Goal: Task Accomplishment & Management: Complete application form

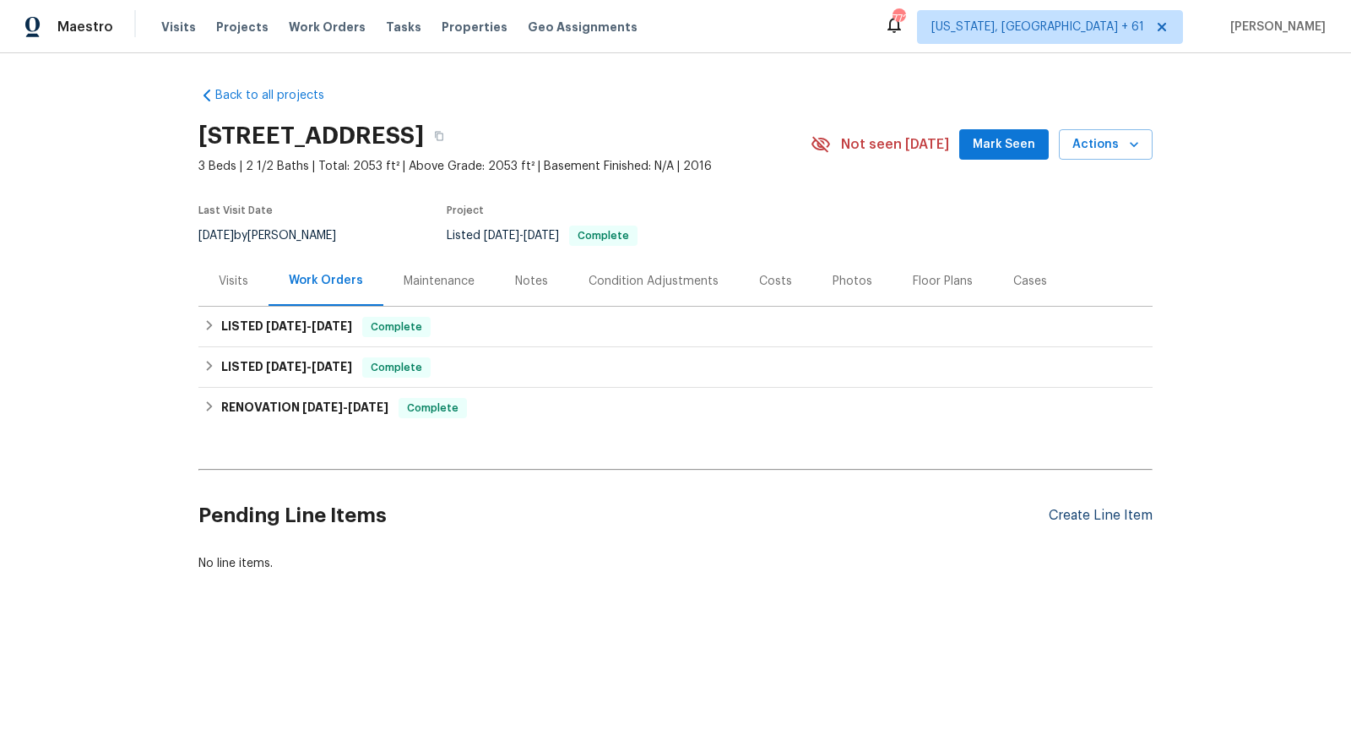
click at [1086, 508] on div "Create Line Item" at bounding box center [1101, 516] width 104 height 16
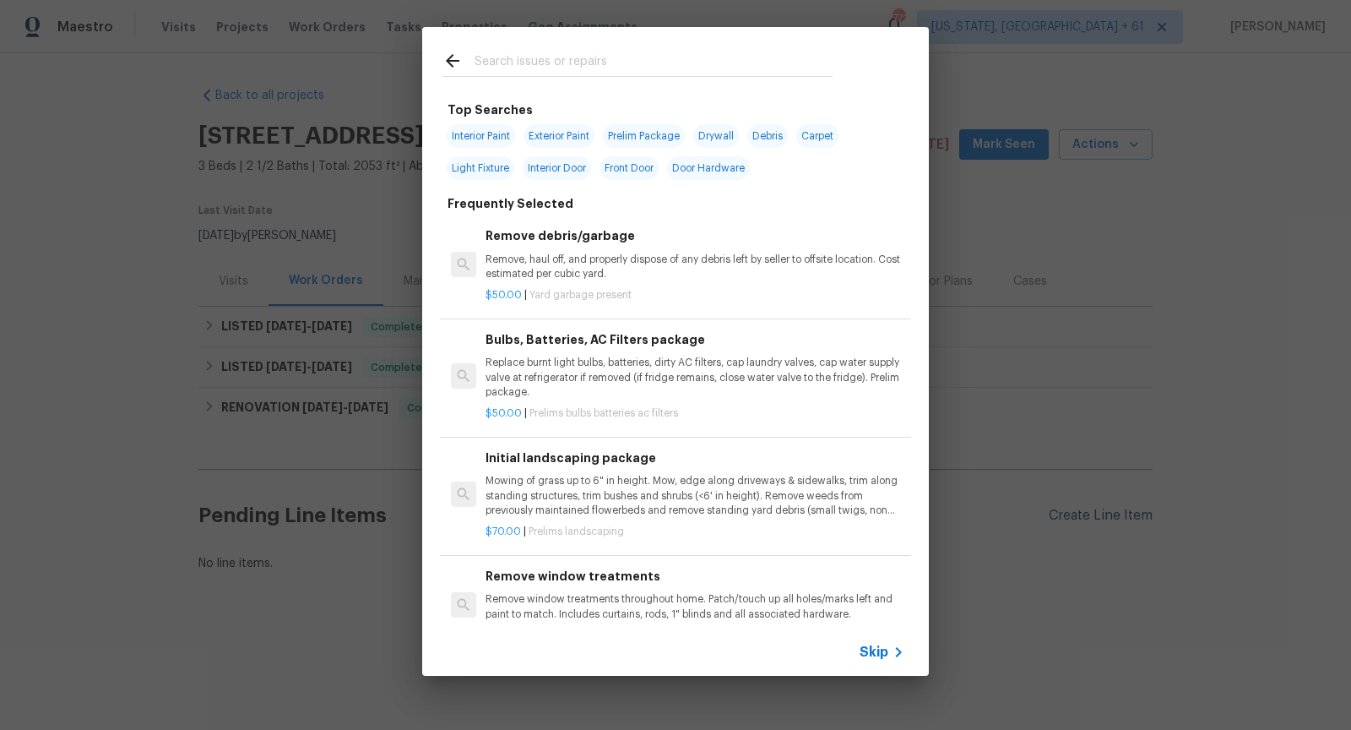
click at [1086, 506] on div "Top Searches Interior Paint Exterior Paint Prelim Package Drywall Debris Carpet…" at bounding box center [675, 351] width 1351 height 703
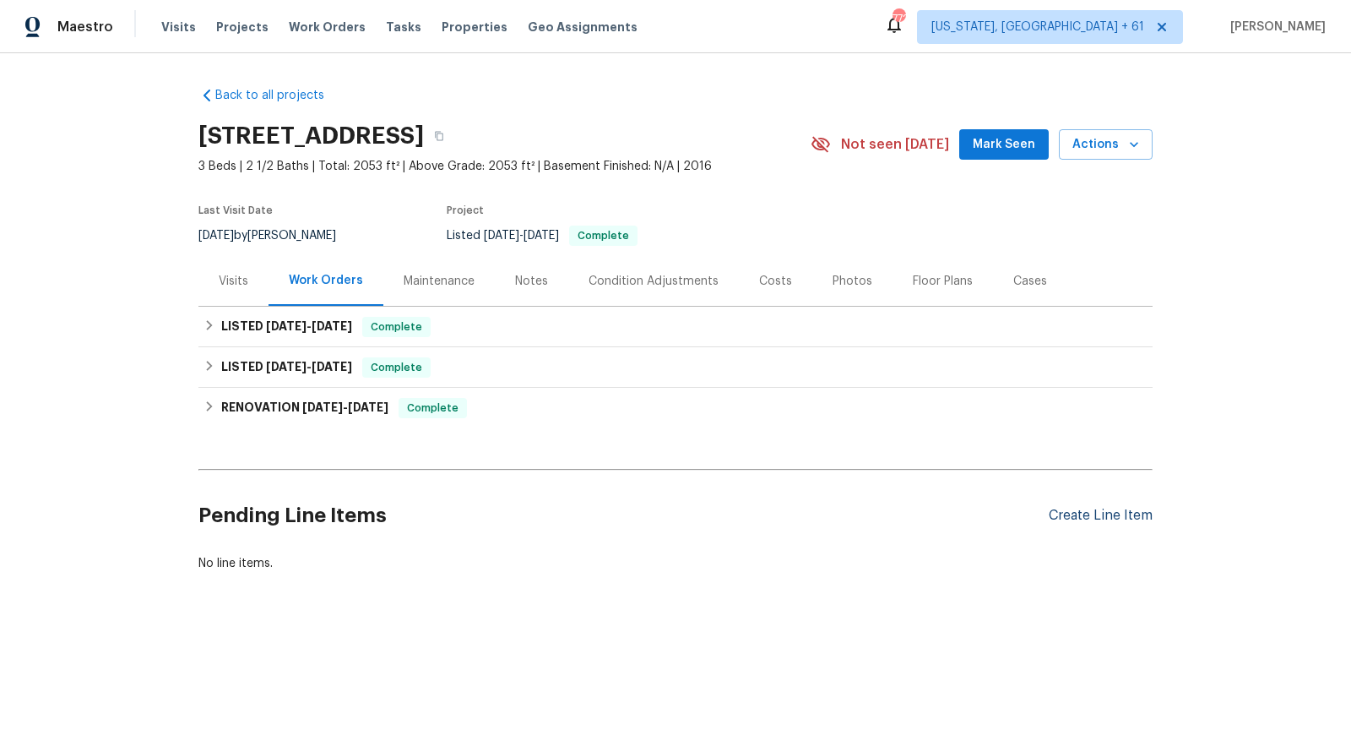
click at [1087, 513] on div "Create Line Item" at bounding box center [1101, 516] width 104 height 16
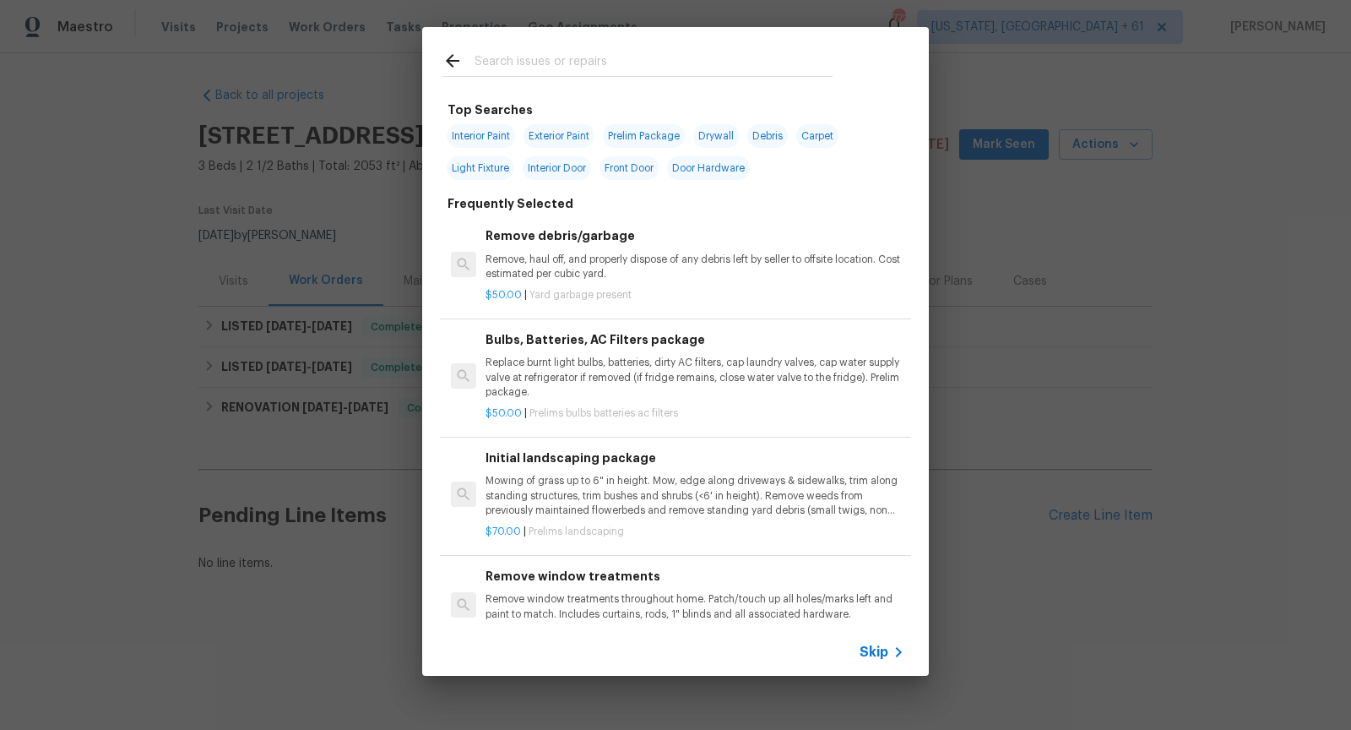
click at [877, 653] on span "Skip" at bounding box center [874, 651] width 29 height 17
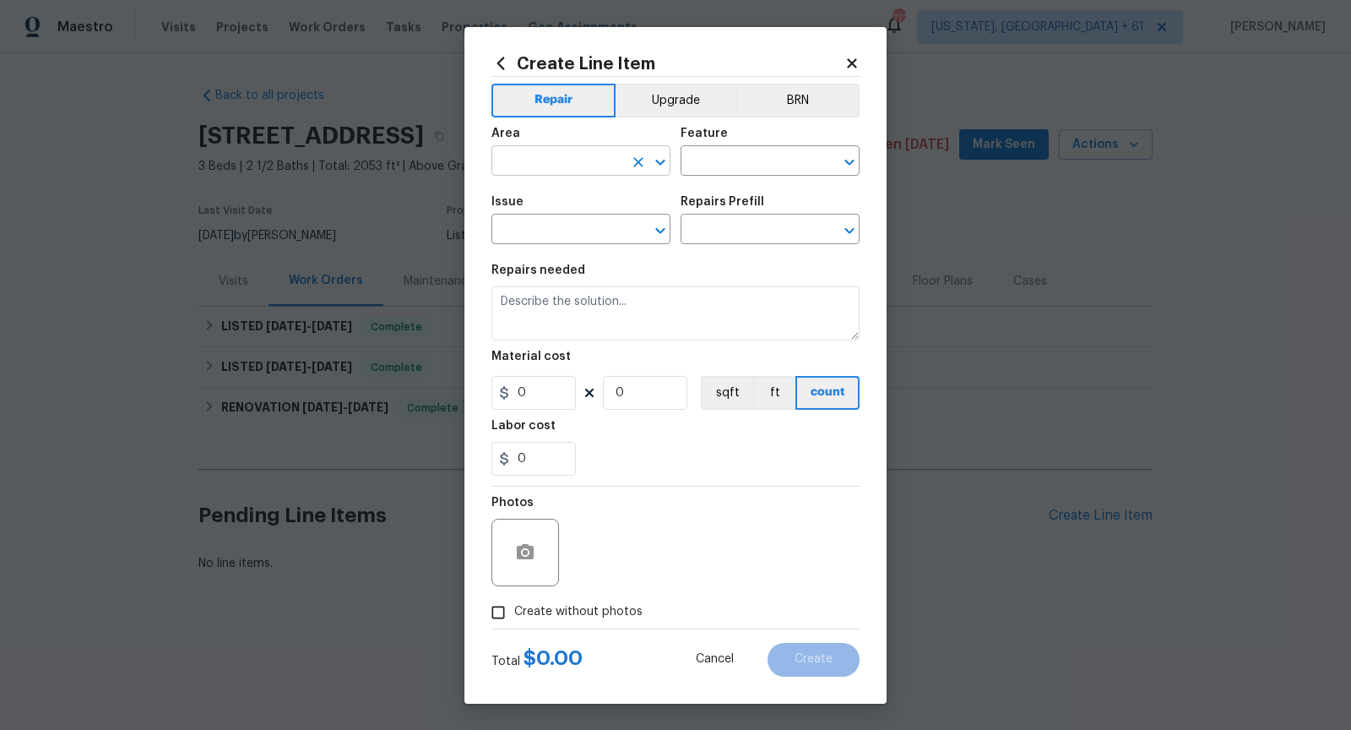
click at [660, 166] on icon "Open" at bounding box center [660, 162] width 20 height 20
click at [851, 163] on icon "Open" at bounding box center [848, 163] width 9 height 6
type input "Exterior Overall"
click at [662, 238] on icon "Open" at bounding box center [660, 230] width 20 height 20
type input "Overall"
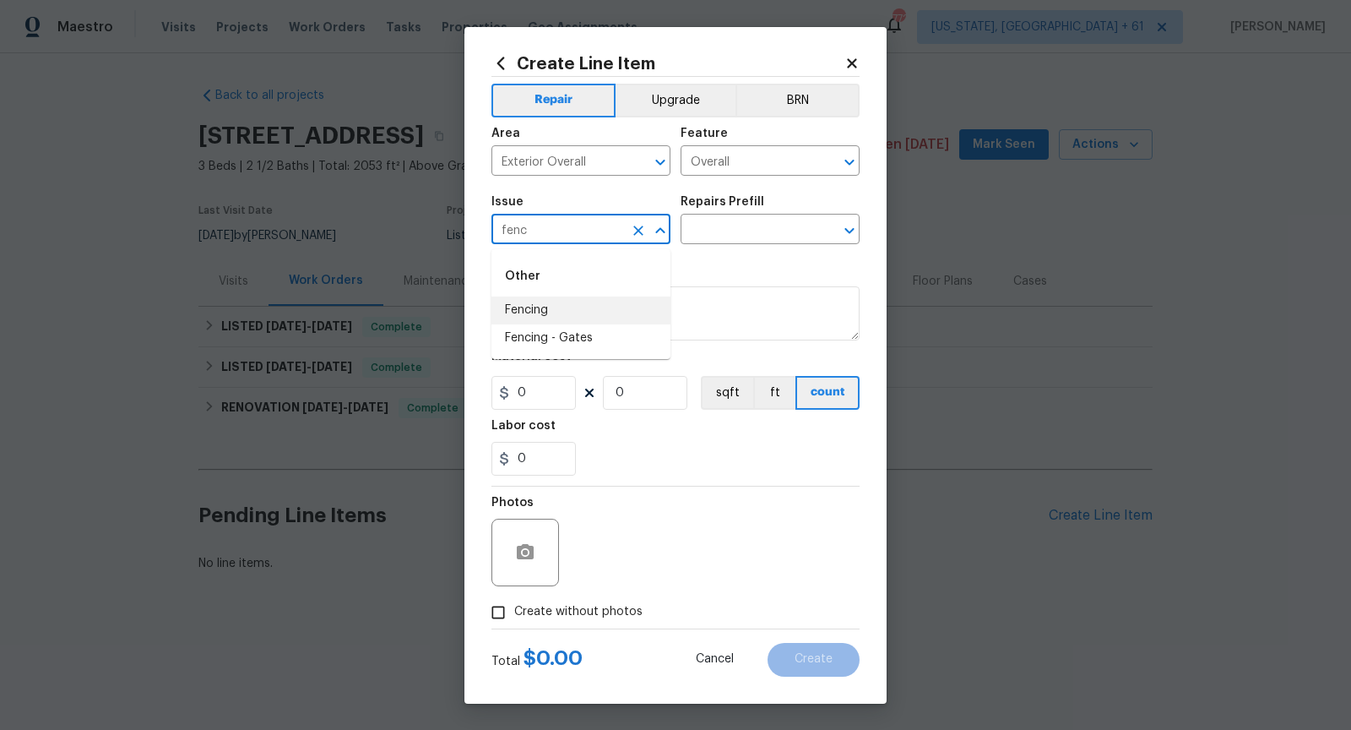
click at [619, 316] on li "Fencing" at bounding box center [580, 310] width 179 height 28
click at [855, 235] on icon "Open" at bounding box center [849, 230] width 20 height 20
type input "Fencing"
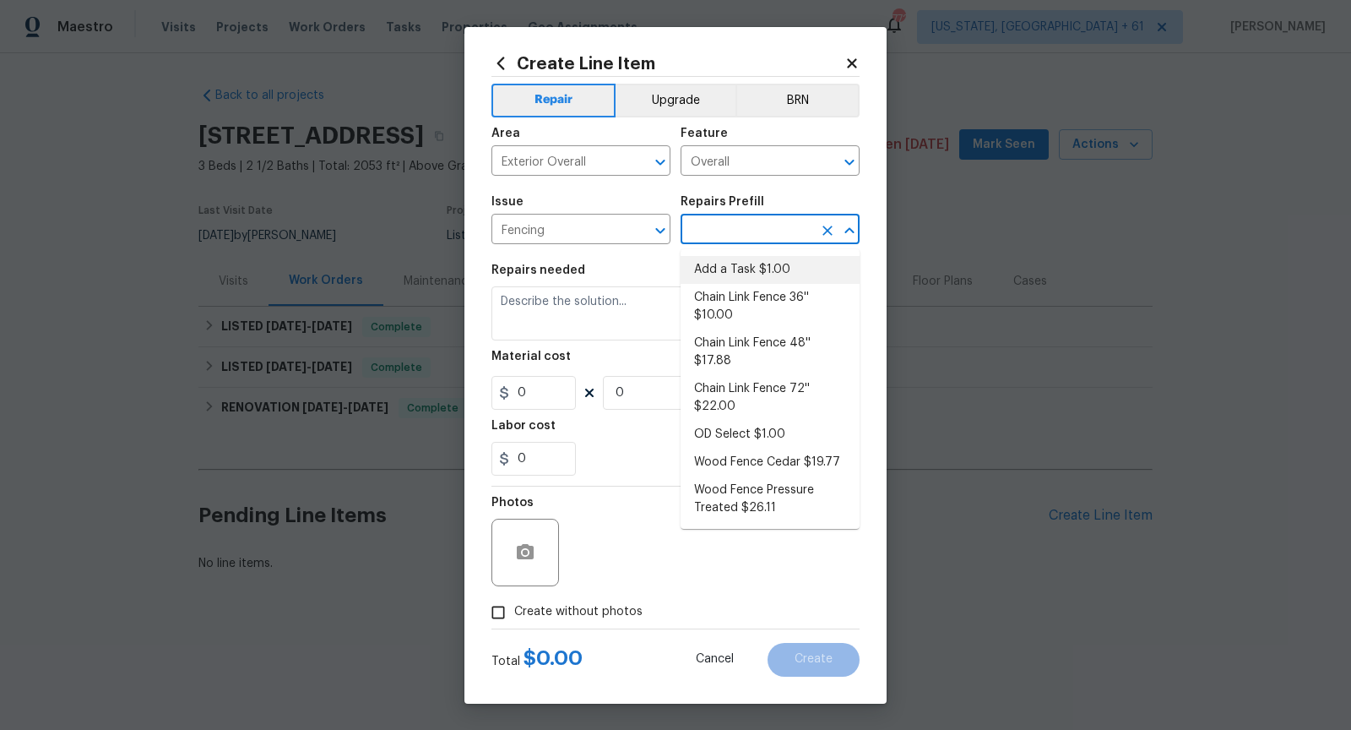
click at [788, 274] on li "Add a Task $1.00" at bounding box center [770, 270] width 179 height 28
type input "Add a Task $1.00"
type textarea "HPM to detail"
type input "1"
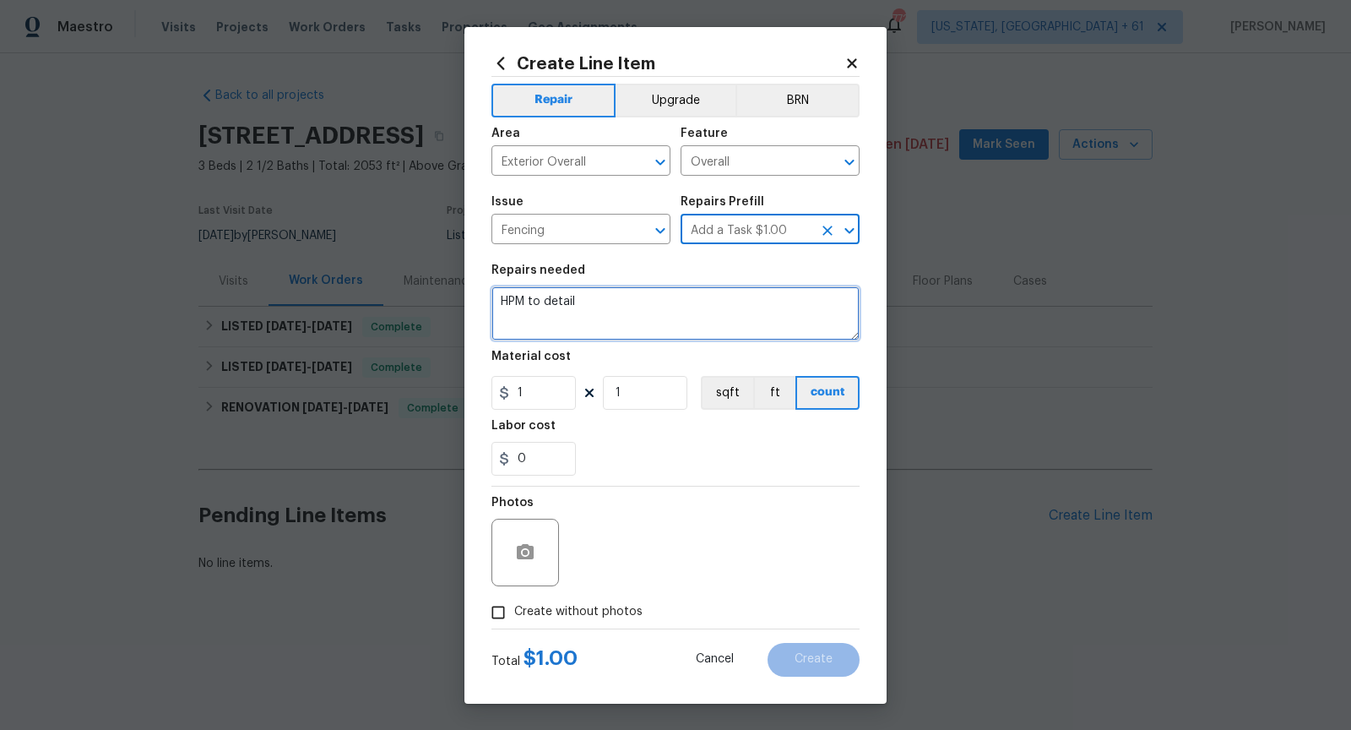
click at [694, 296] on textarea "HPM to detail" at bounding box center [675, 313] width 368 height 54
paste textarea "Fence is separating and falling on the left side of your home."
type textarea "HOA violation - Fence is separating and falling on the left side of our home , …"
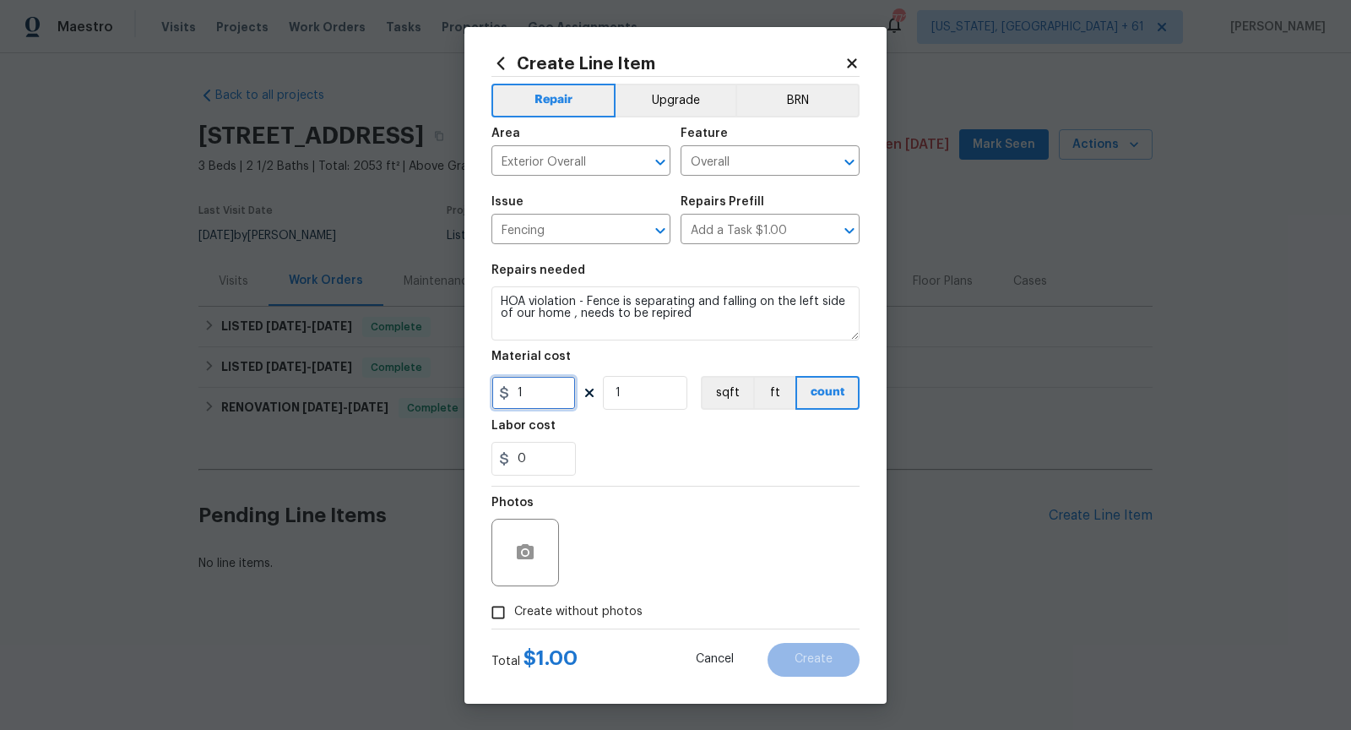
click at [537, 388] on input "1" at bounding box center [533, 393] width 84 height 34
type input "75"
click at [595, 470] on div "0" at bounding box center [675, 459] width 368 height 34
click at [502, 607] on input "Create without photos" at bounding box center [498, 612] width 32 height 32
checkbox input "true"
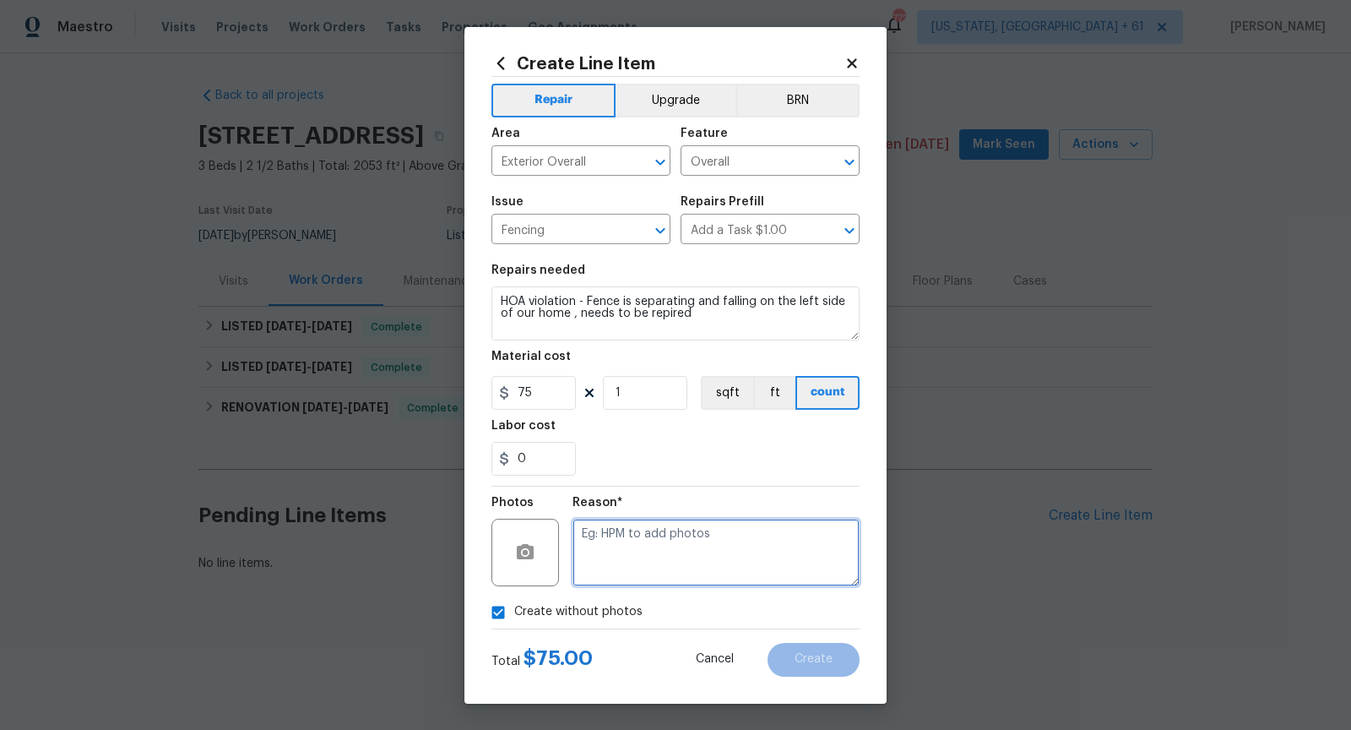
click at [631, 552] on textarea at bounding box center [716, 553] width 287 height 68
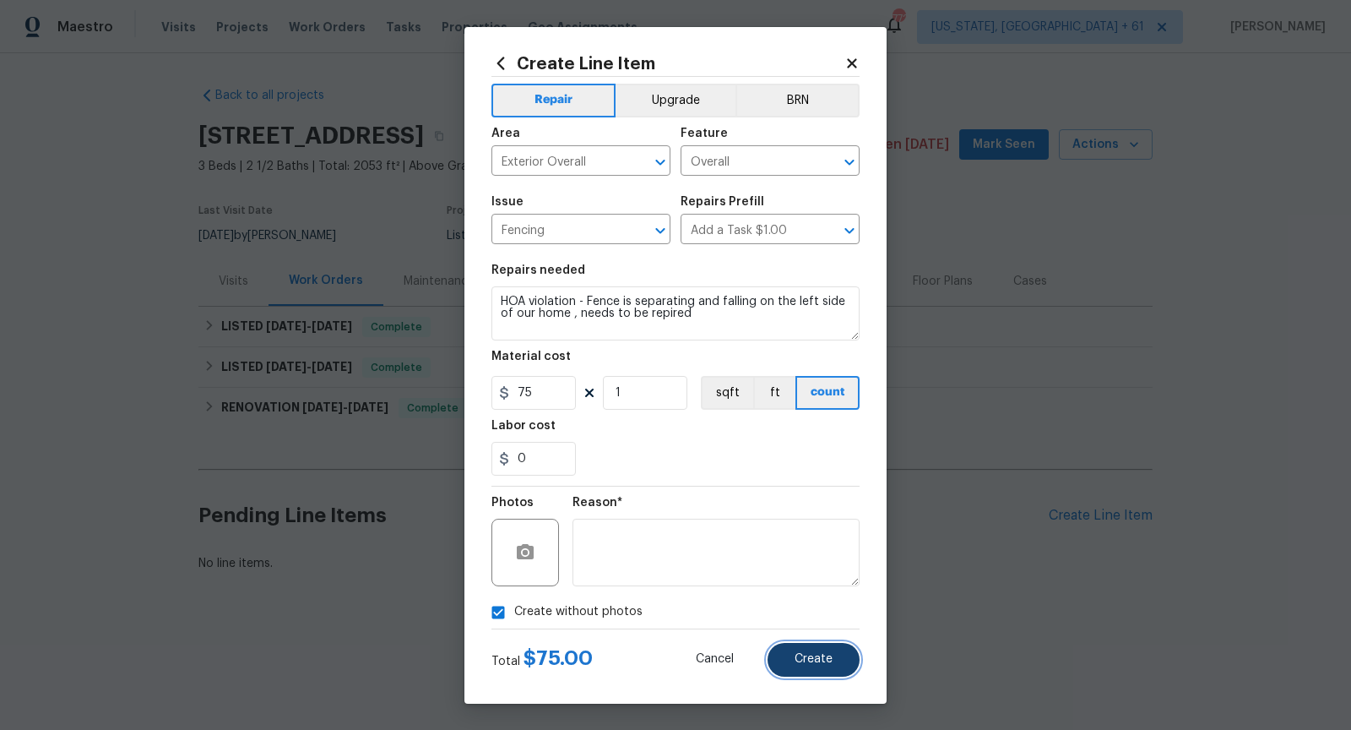
click at [832, 669] on button "Create" at bounding box center [814, 660] width 92 height 34
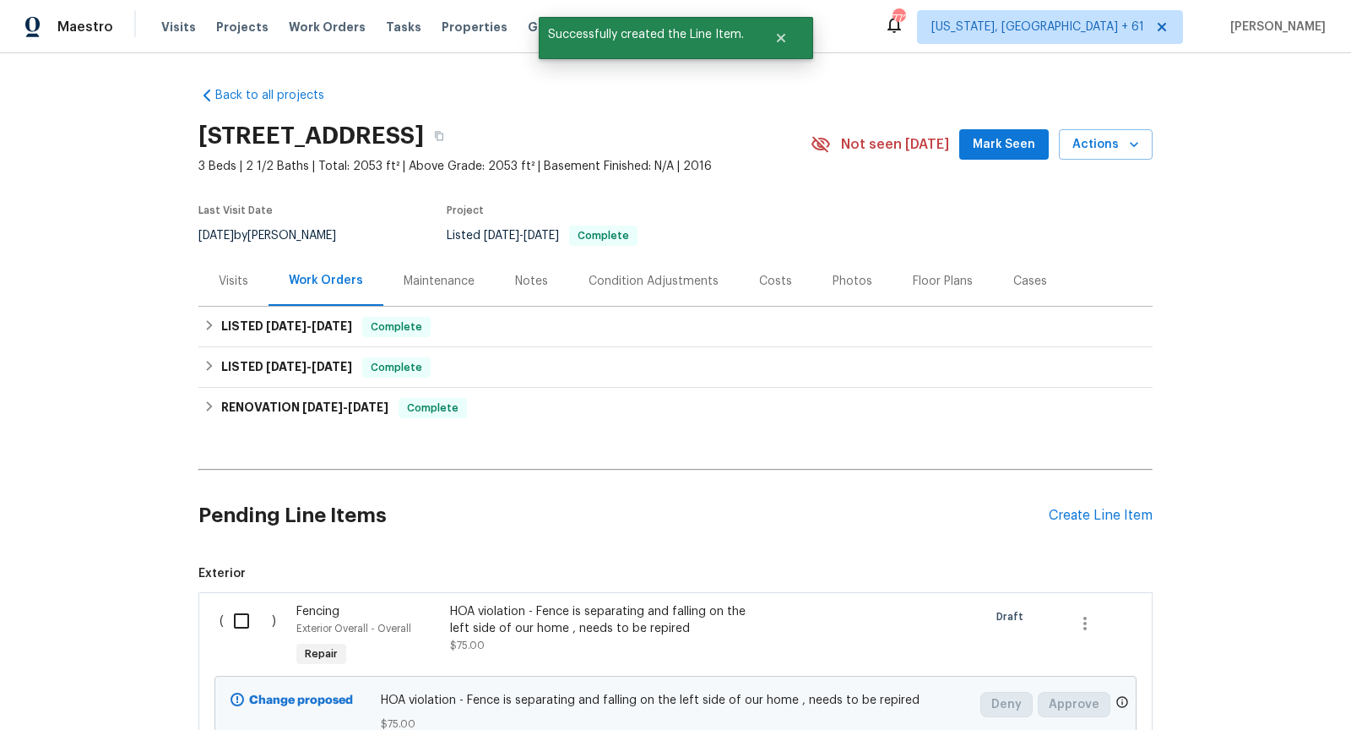
scroll to position [146, 0]
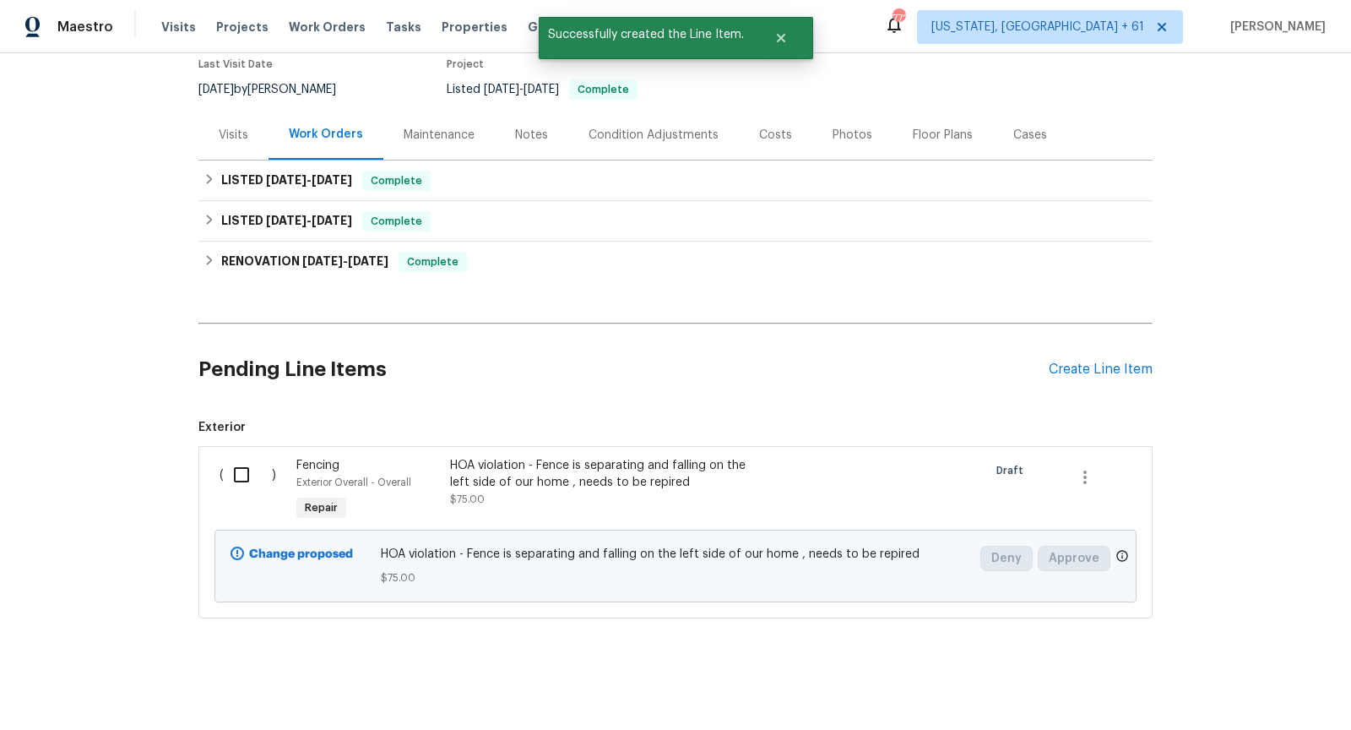
click at [231, 469] on input "checkbox" at bounding box center [248, 474] width 48 height 35
checkbox input "true"
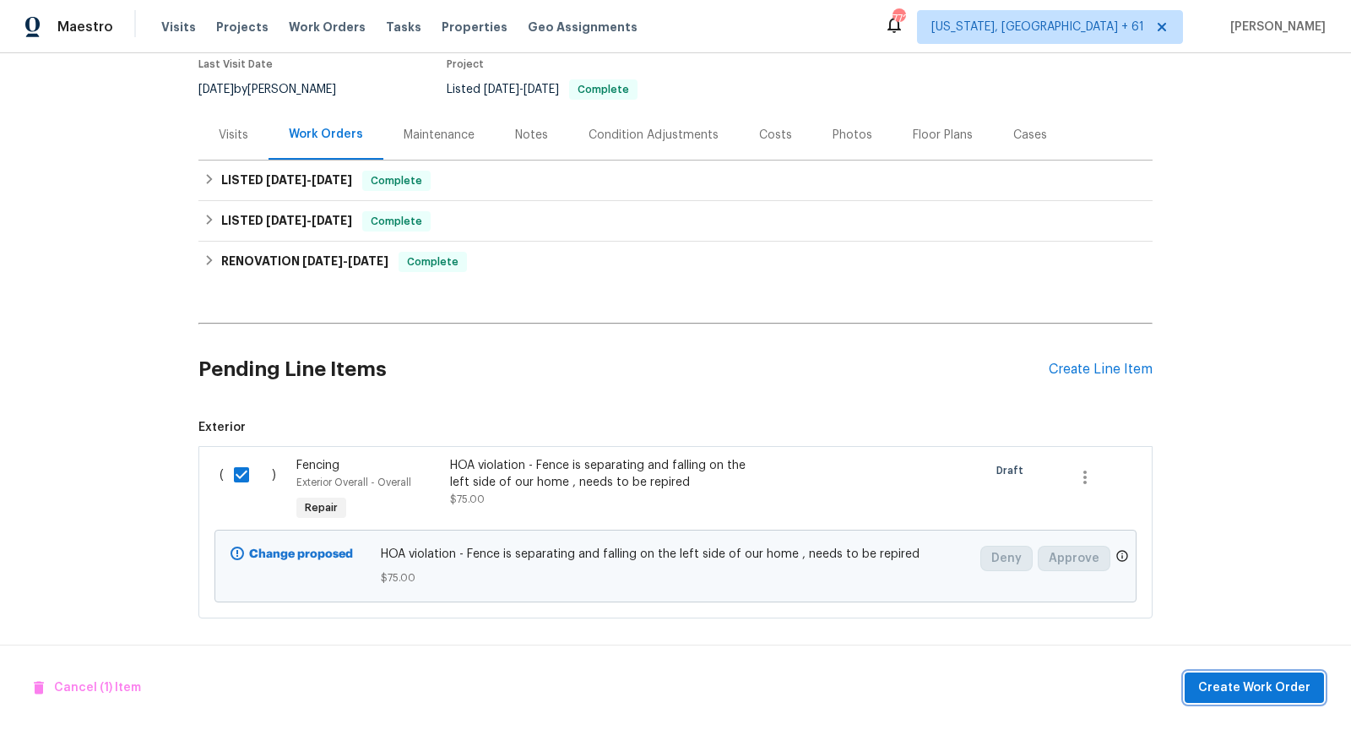
click at [1246, 691] on span "Create Work Order" at bounding box center [1254, 687] width 112 height 21
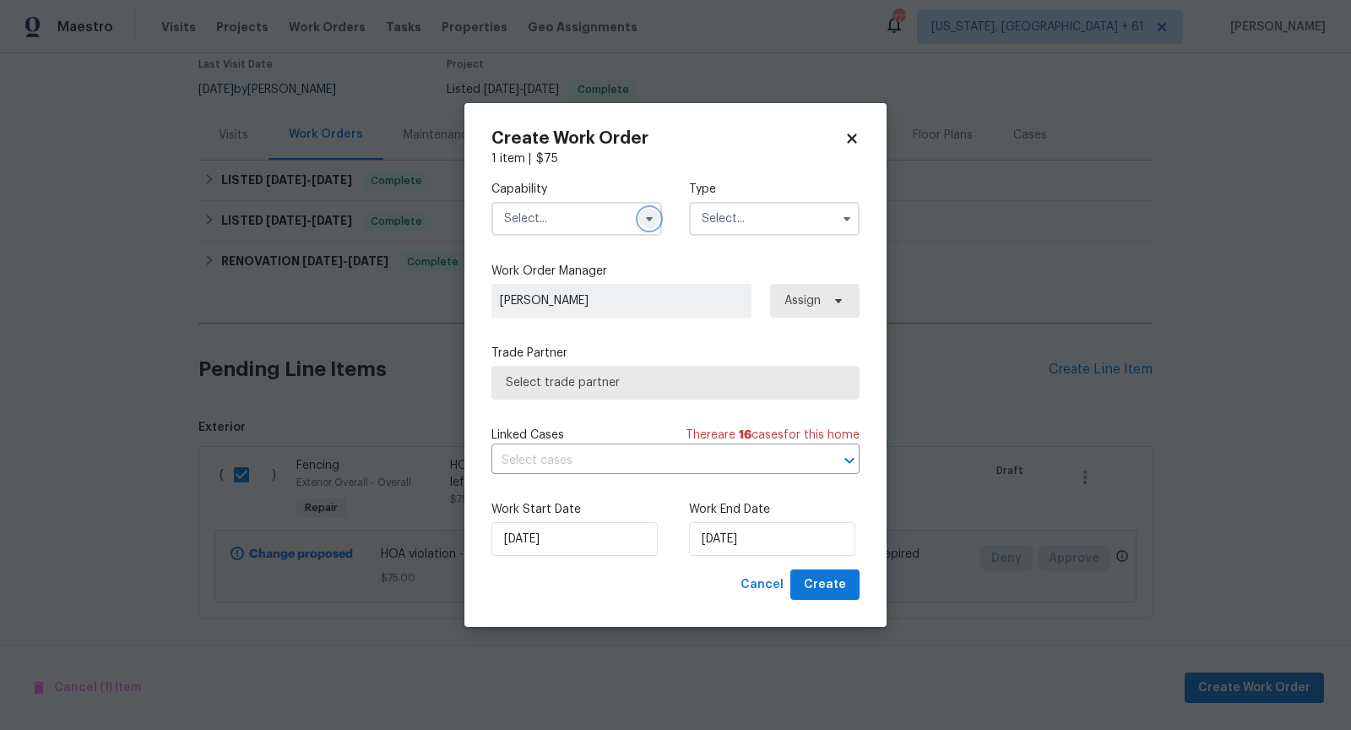
click at [651, 217] on icon "button" at bounding box center [649, 219] width 7 height 4
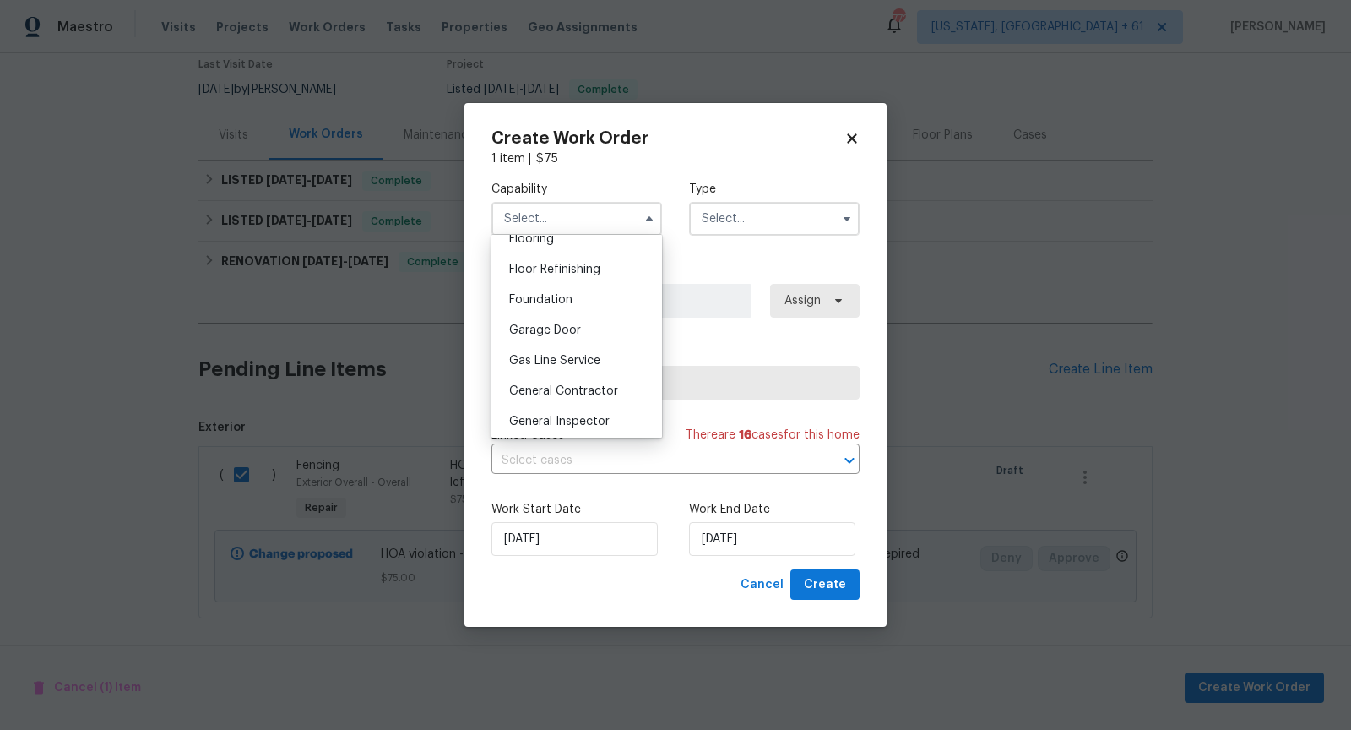
scroll to position [706, 0]
click at [588, 359] on span "General Contractor" at bounding box center [563, 356] width 109 height 12
type input "General Contractor"
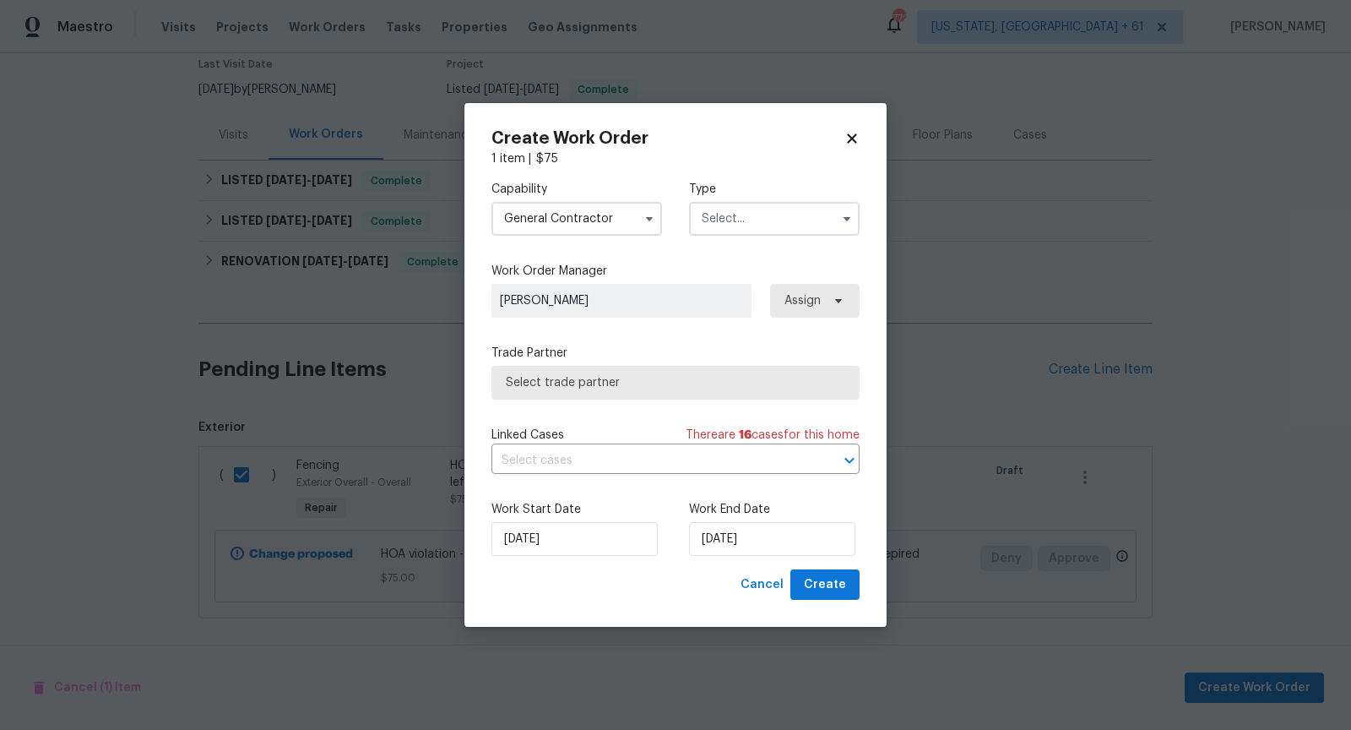
click at [836, 226] on span at bounding box center [846, 218] width 25 height 25
click at [844, 220] on icon "button" at bounding box center [847, 219] width 14 height 14
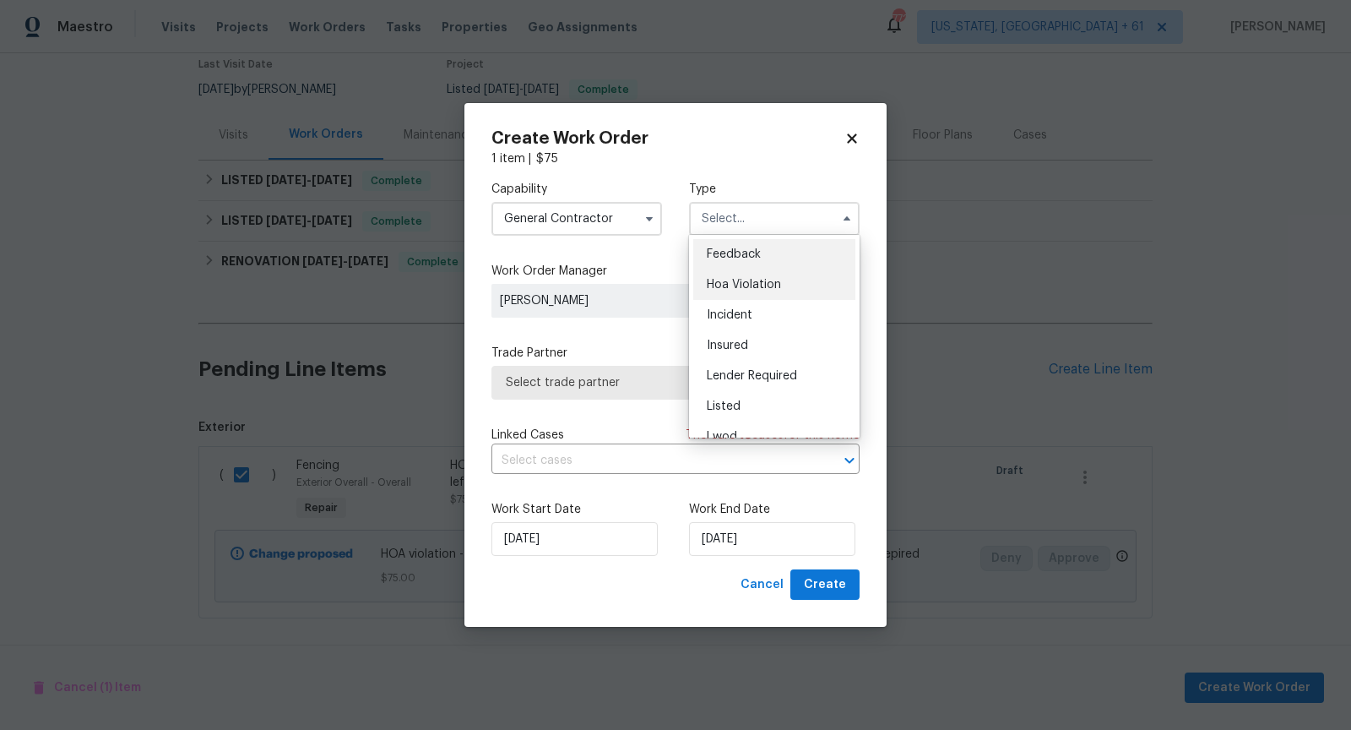
click at [768, 280] on span "Hoa Violation" at bounding box center [744, 285] width 74 height 12
type input "Hoa Violation"
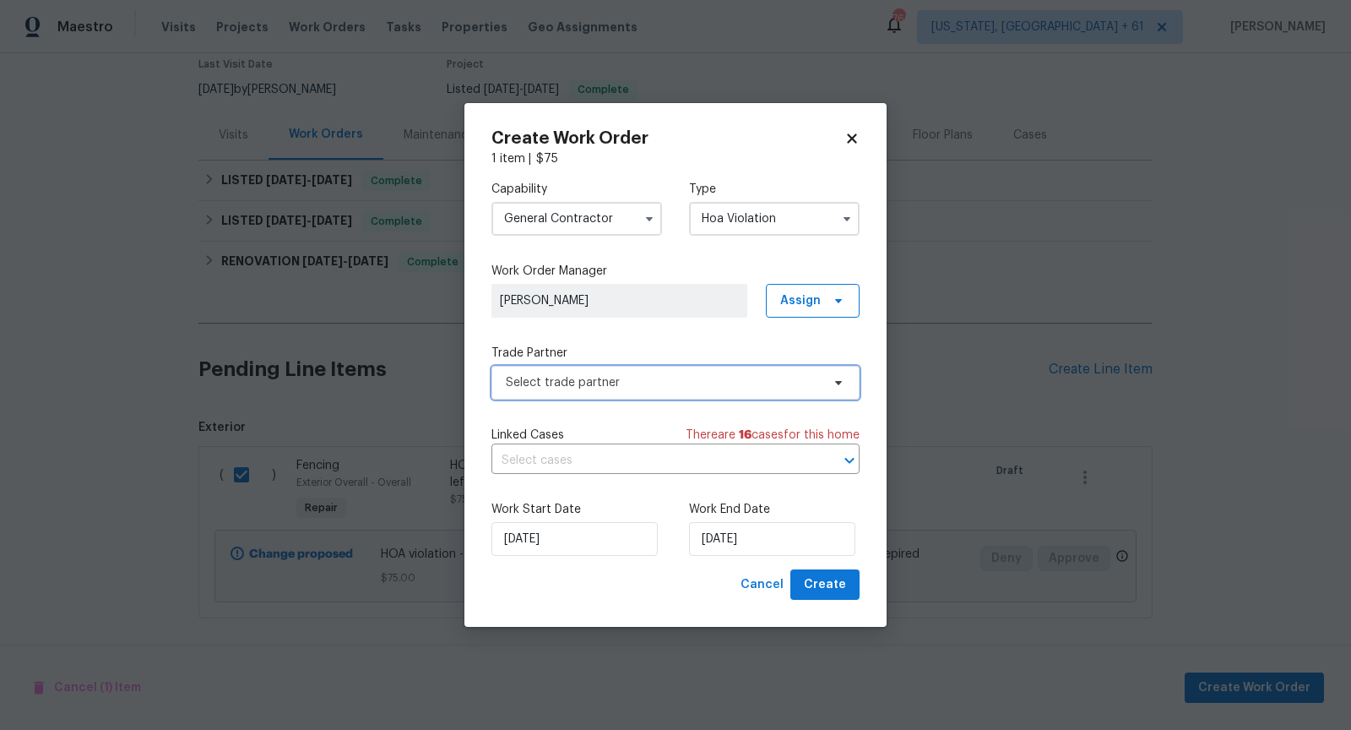
click at [791, 394] on span "Select trade partner" at bounding box center [675, 383] width 368 height 34
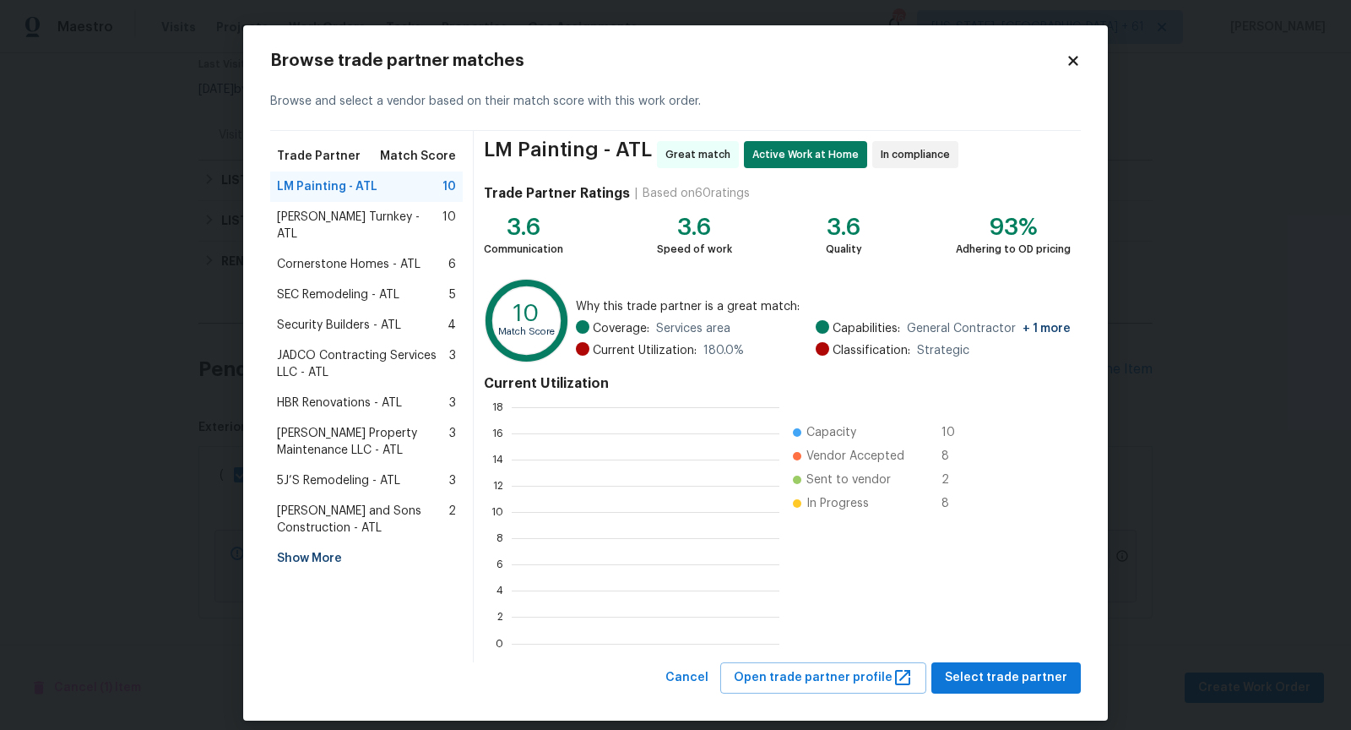
scroll to position [236, 267]
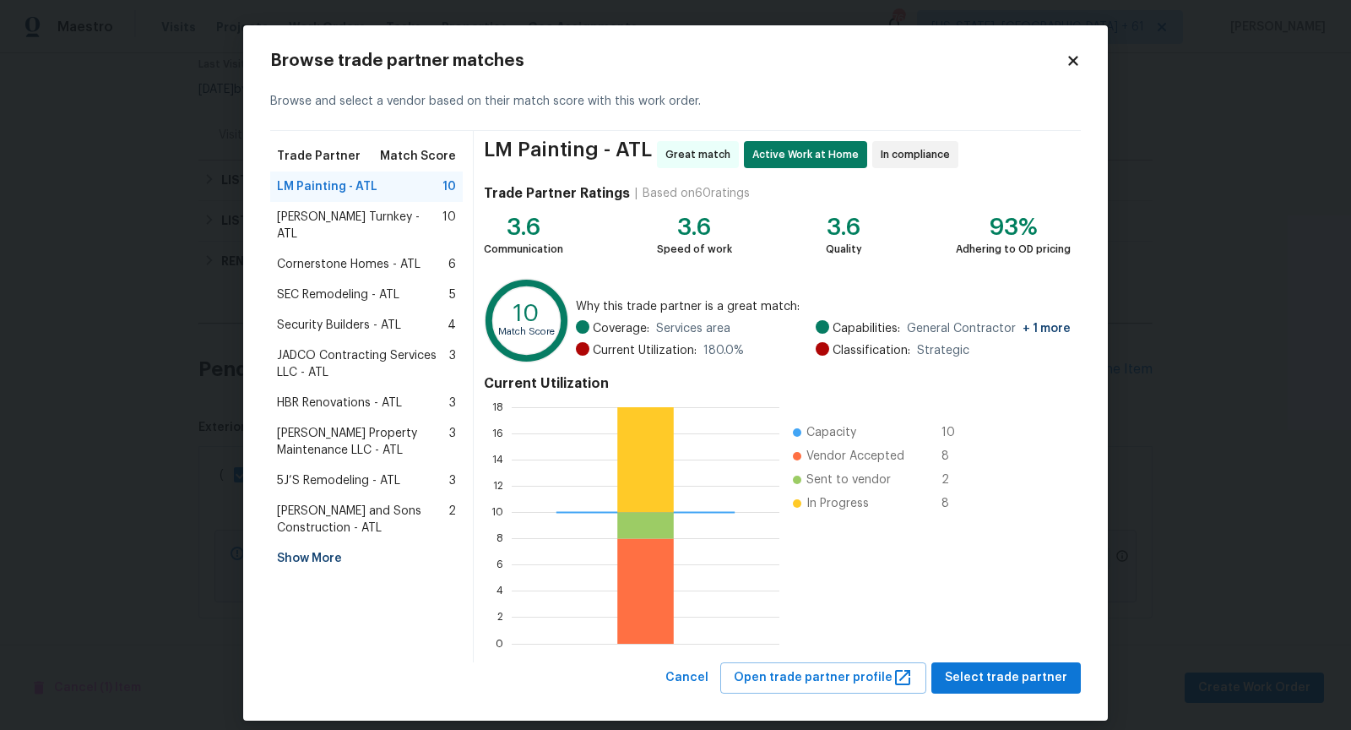
click at [329, 223] on span "[PERSON_NAME] Turnkey - ATL" at bounding box center [360, 226] width 166 height 34
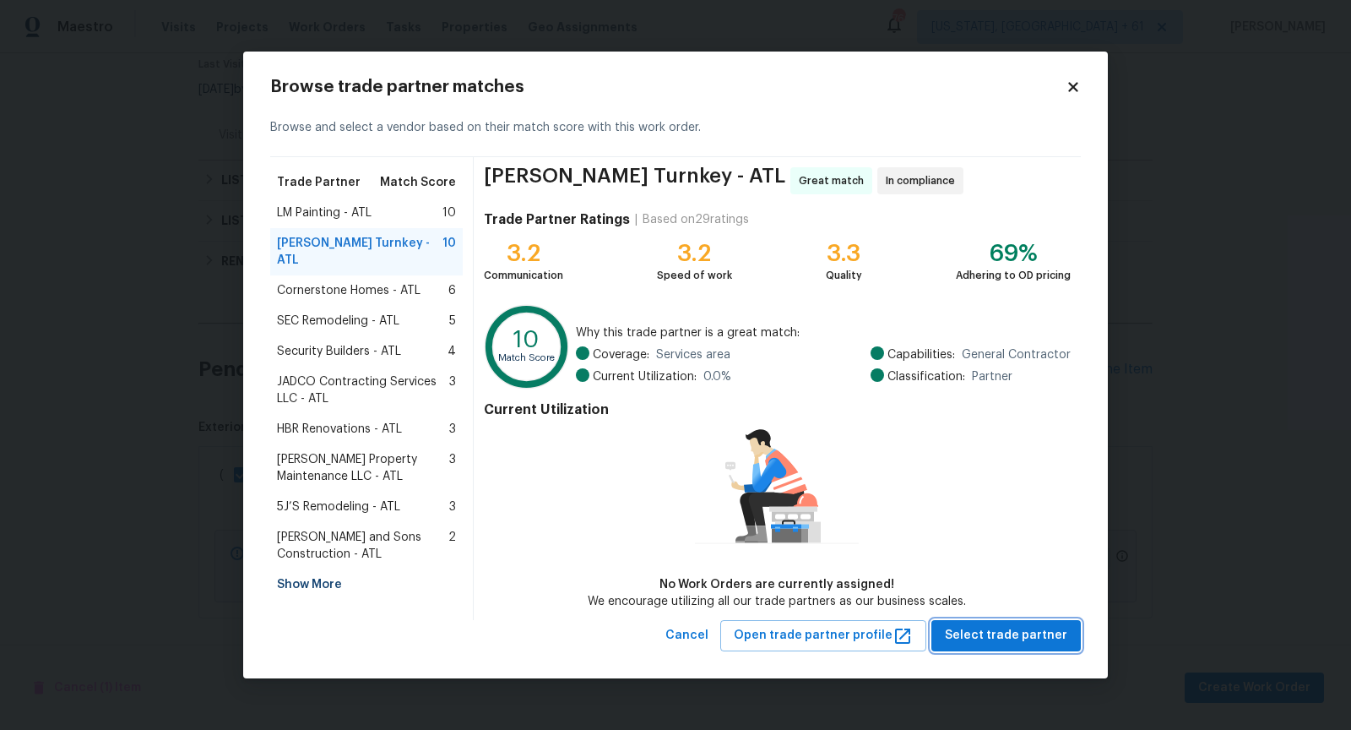
click at [1071, 637] on button "Select trade partner" at bounding box center [1005, 635] width 149 height 31
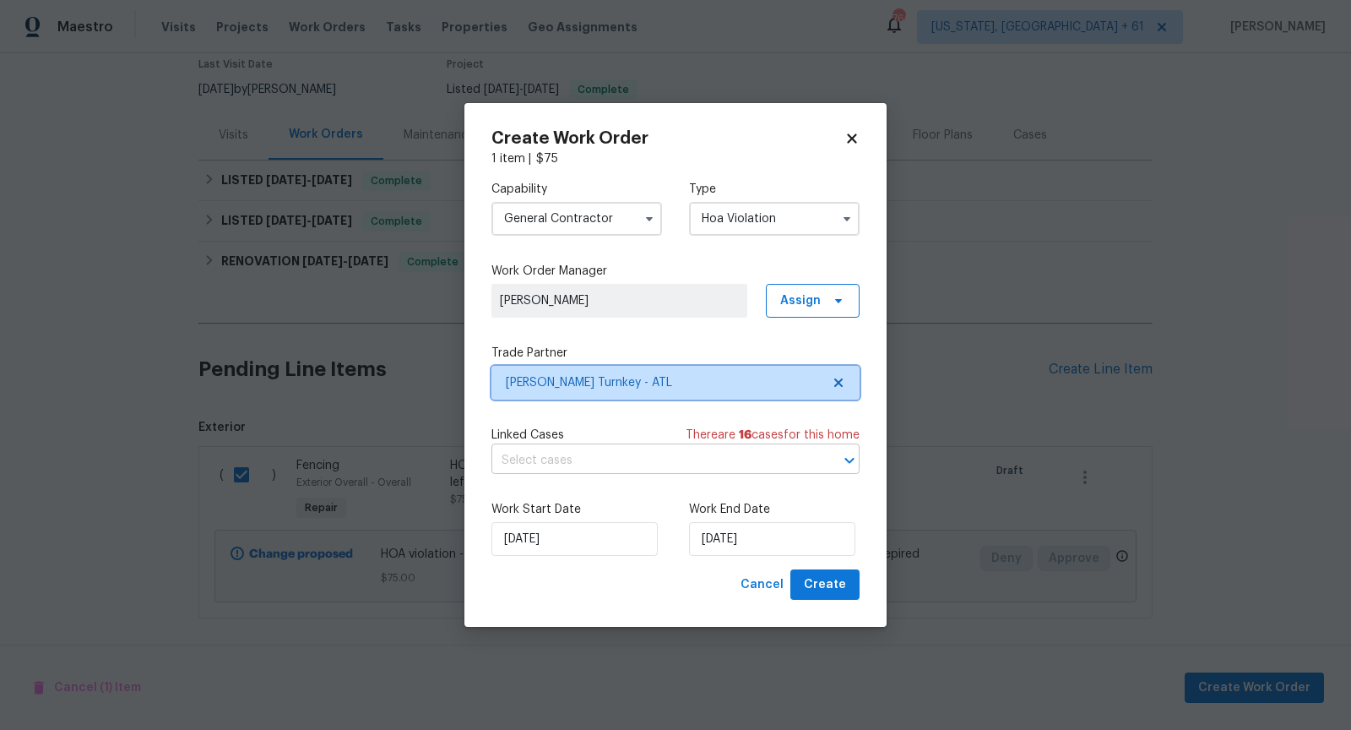
click at [844, 455] on icon "Open" at bounding box center [849, 460] width 20 height 20
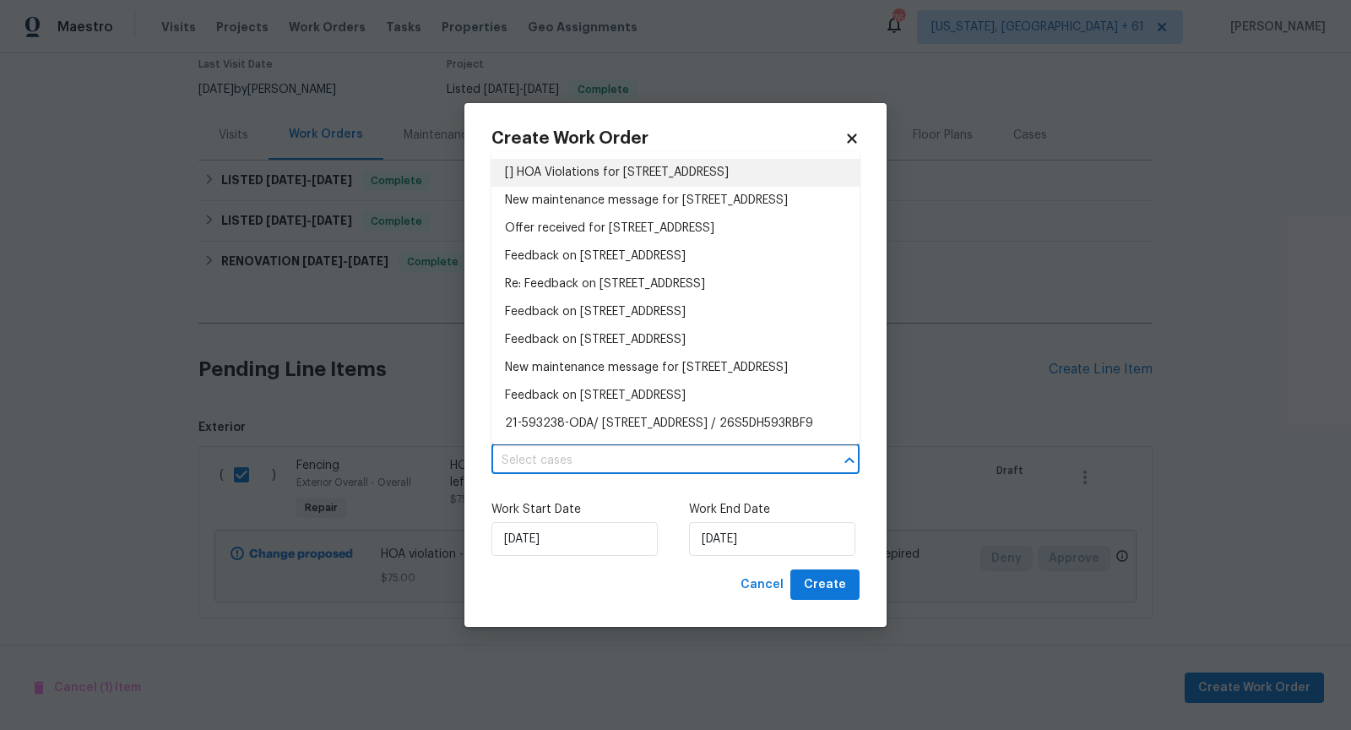
click at [633, 187] on li "[] HOA Violations for [STREET_ADDRESS]" at bounding box center [675, 173] width 368 height 28
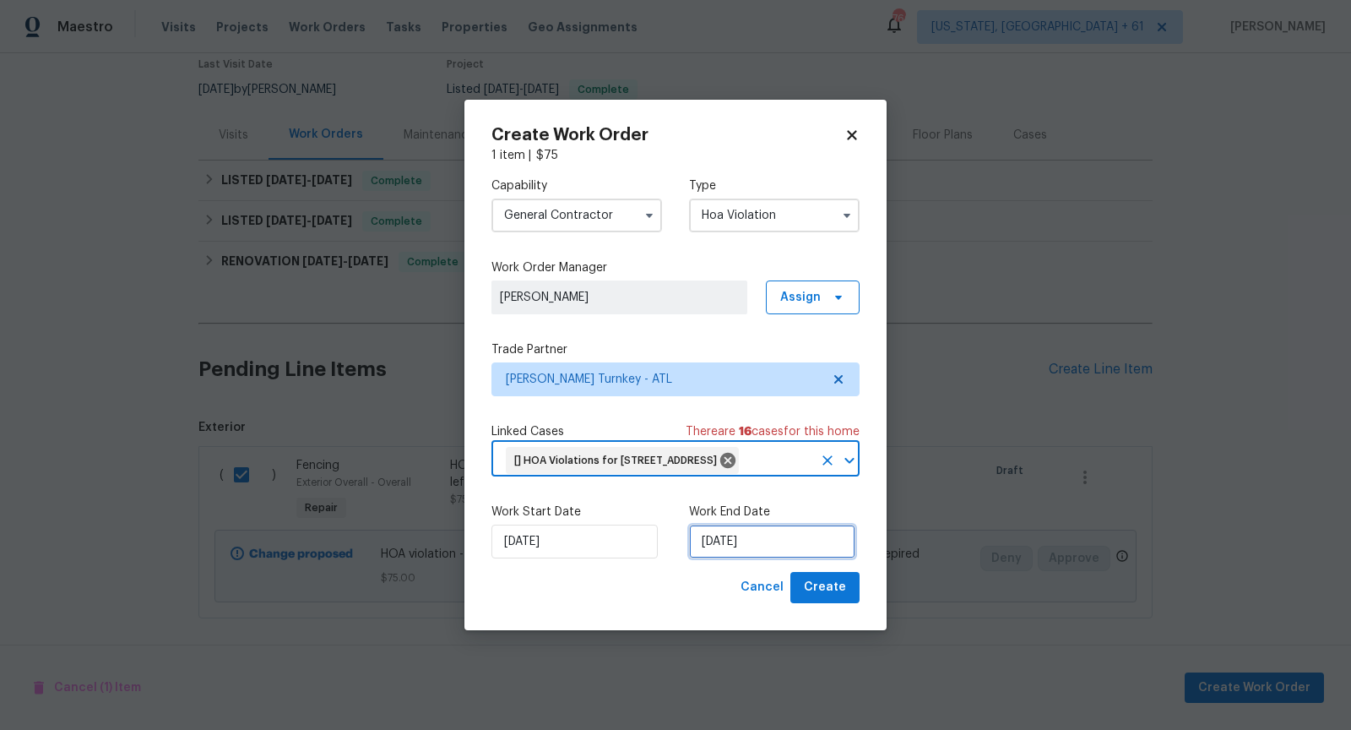
click at [737, 545] on input "[DATE]" at bounding box center [772, 541] width 166 height 34
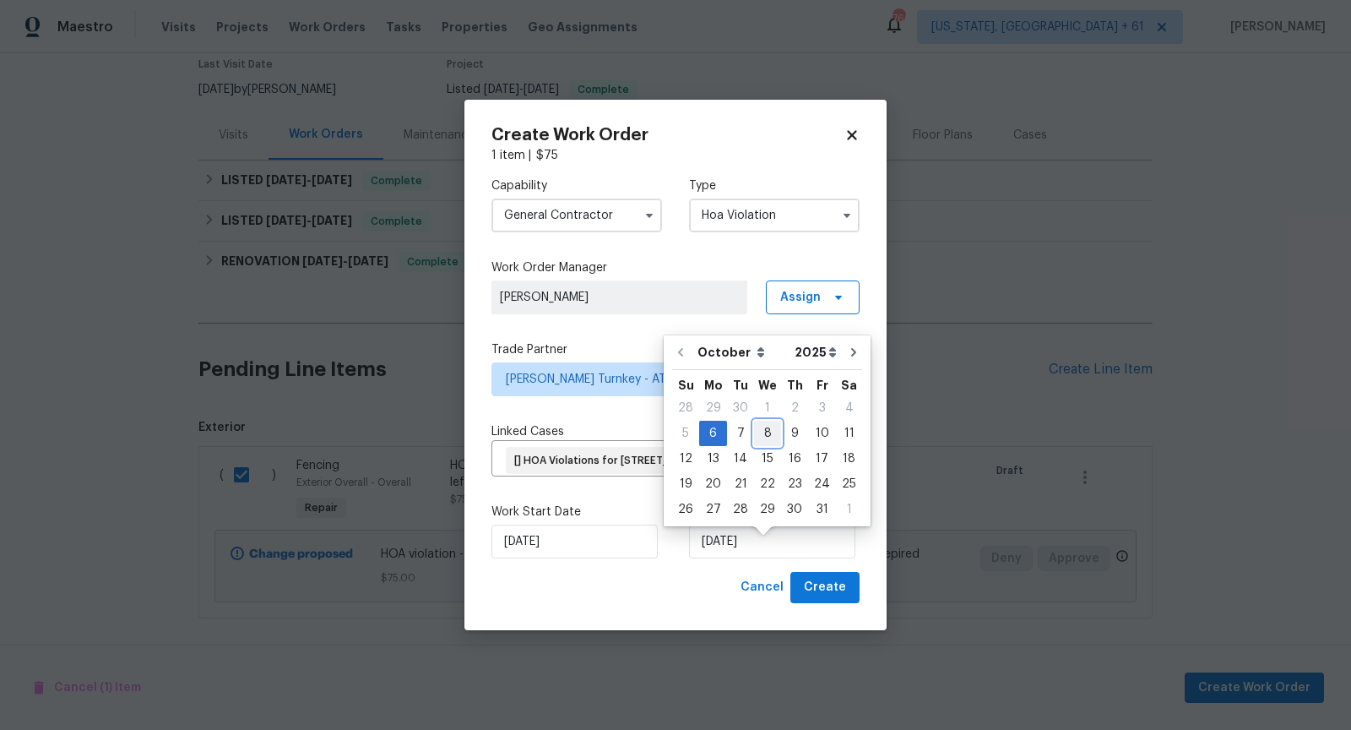
click at [759, 432] on div "8" at bounding box center [767, 433] width 27 height 24
type input "[DATE]"
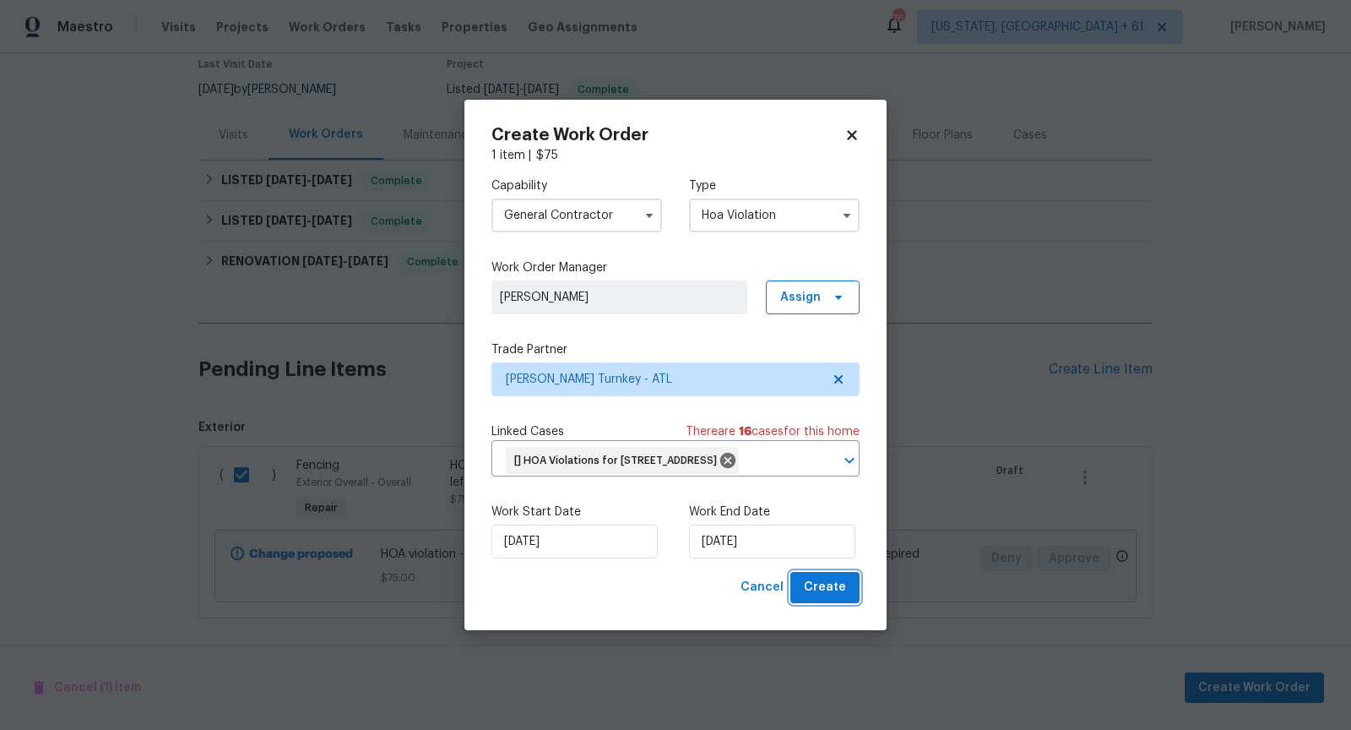
click at [831, 598] on span "Create" at bounding box center [825, 587] width 42 height 21
checkbox input "false"
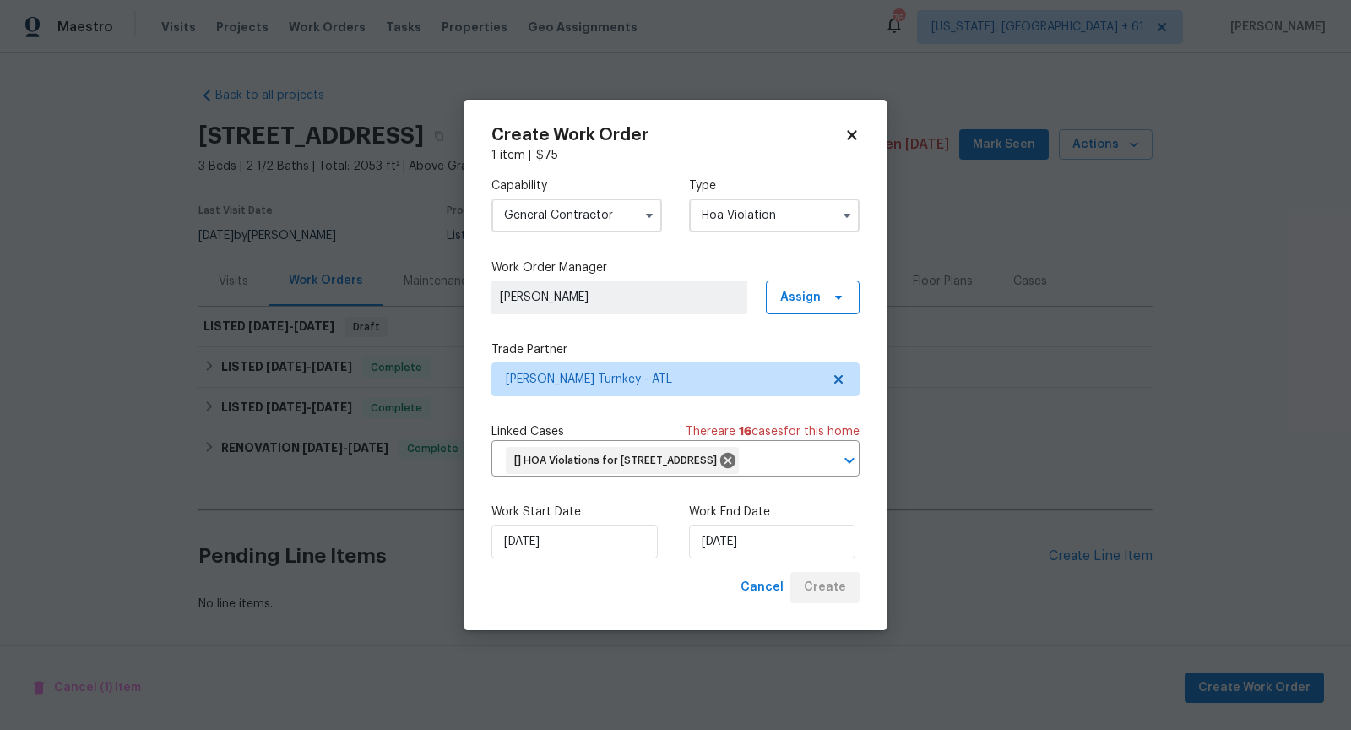
scroll to position [0, 0]
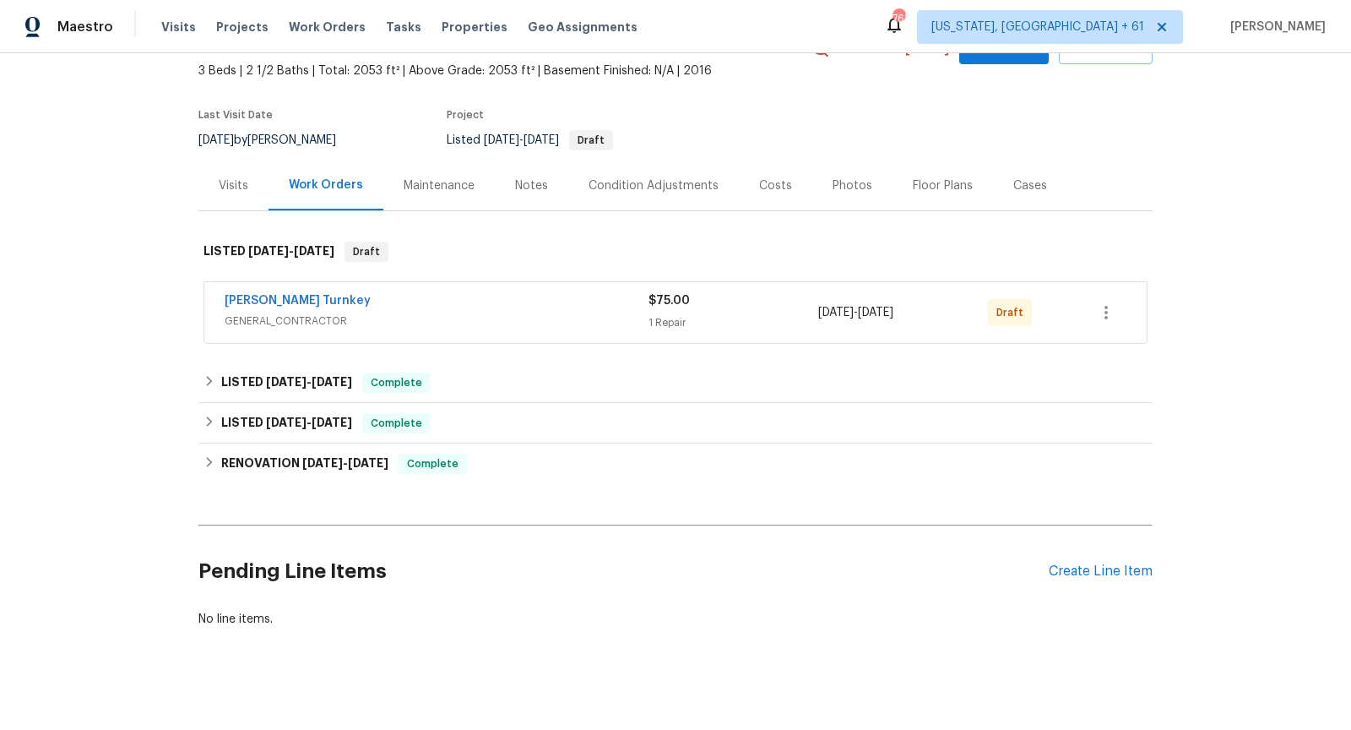
scroll to position [103, 0]
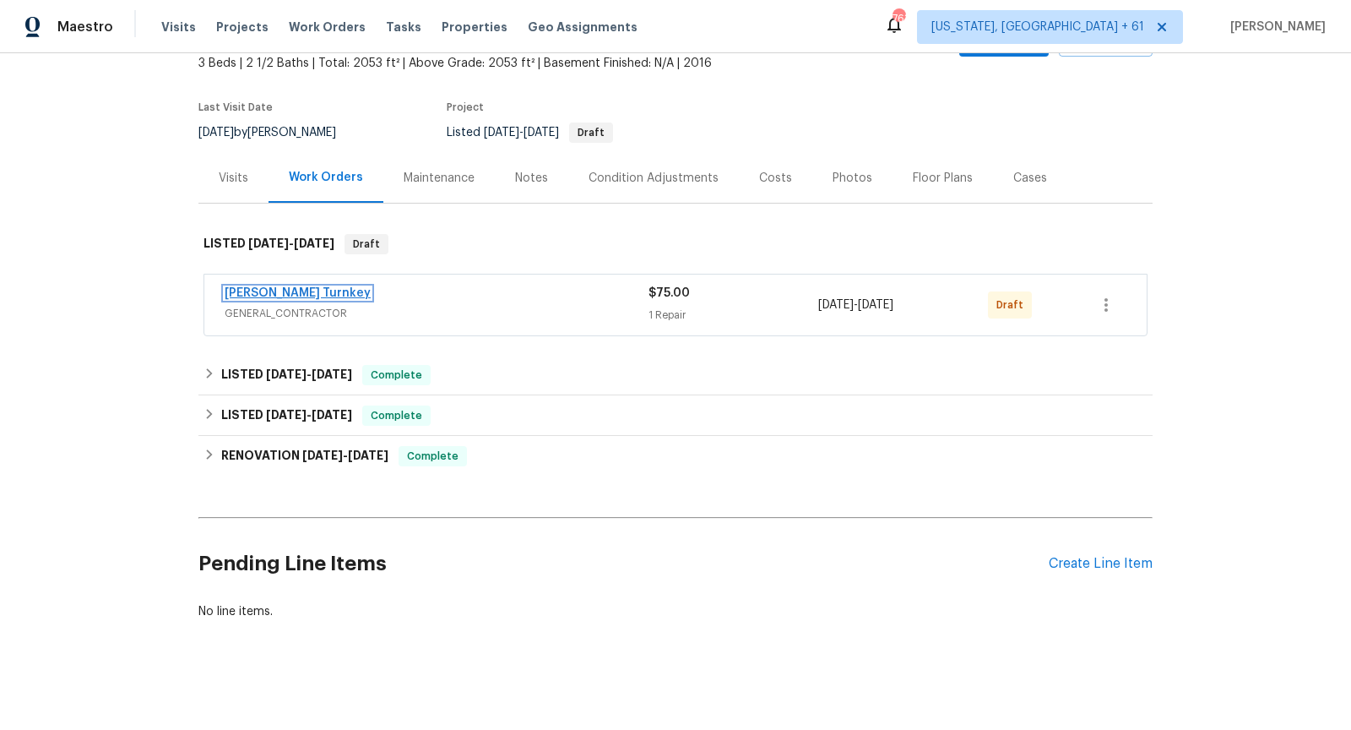
click at [257, 292] on link "[PERSON_NAME] Turnkey" at bounding box center [298, 293] width 146 height 12
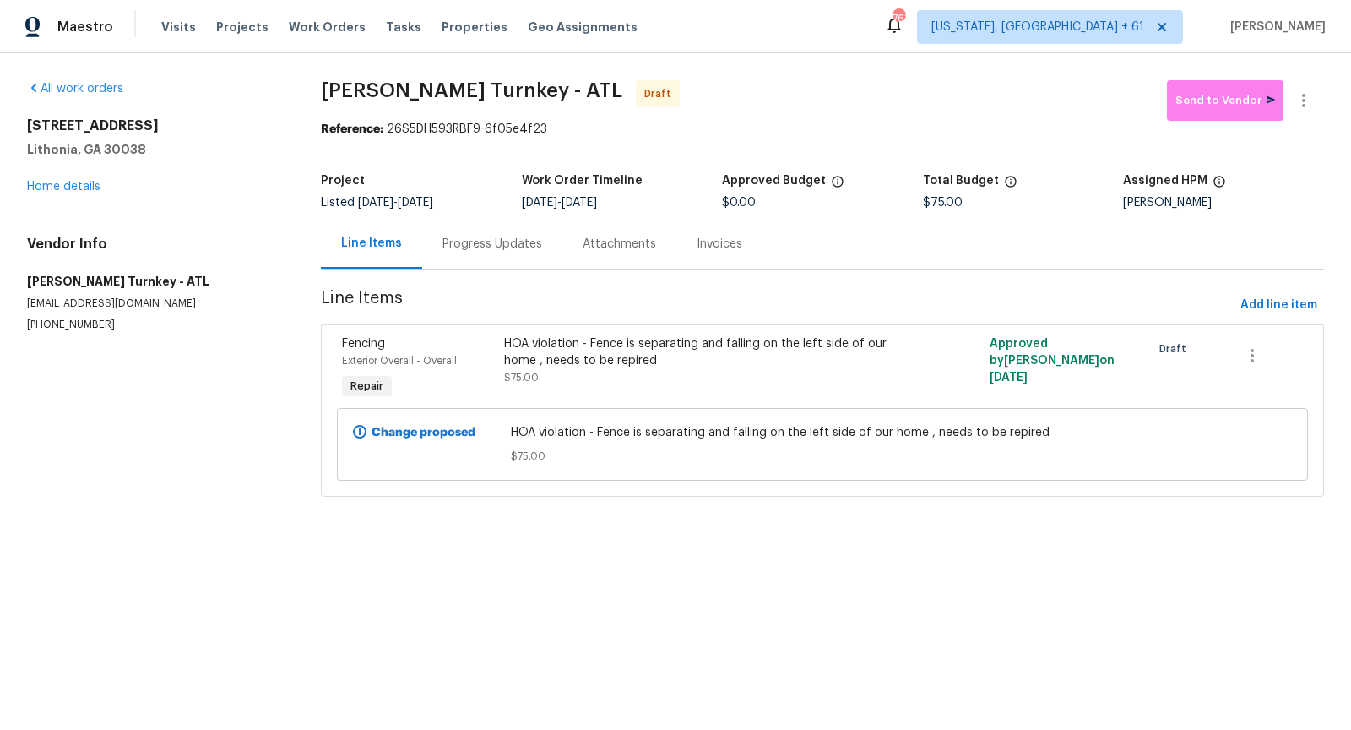
click at [489, 228] on div "Progress Updates" at bounding box center [492, 244] width 140 height 50
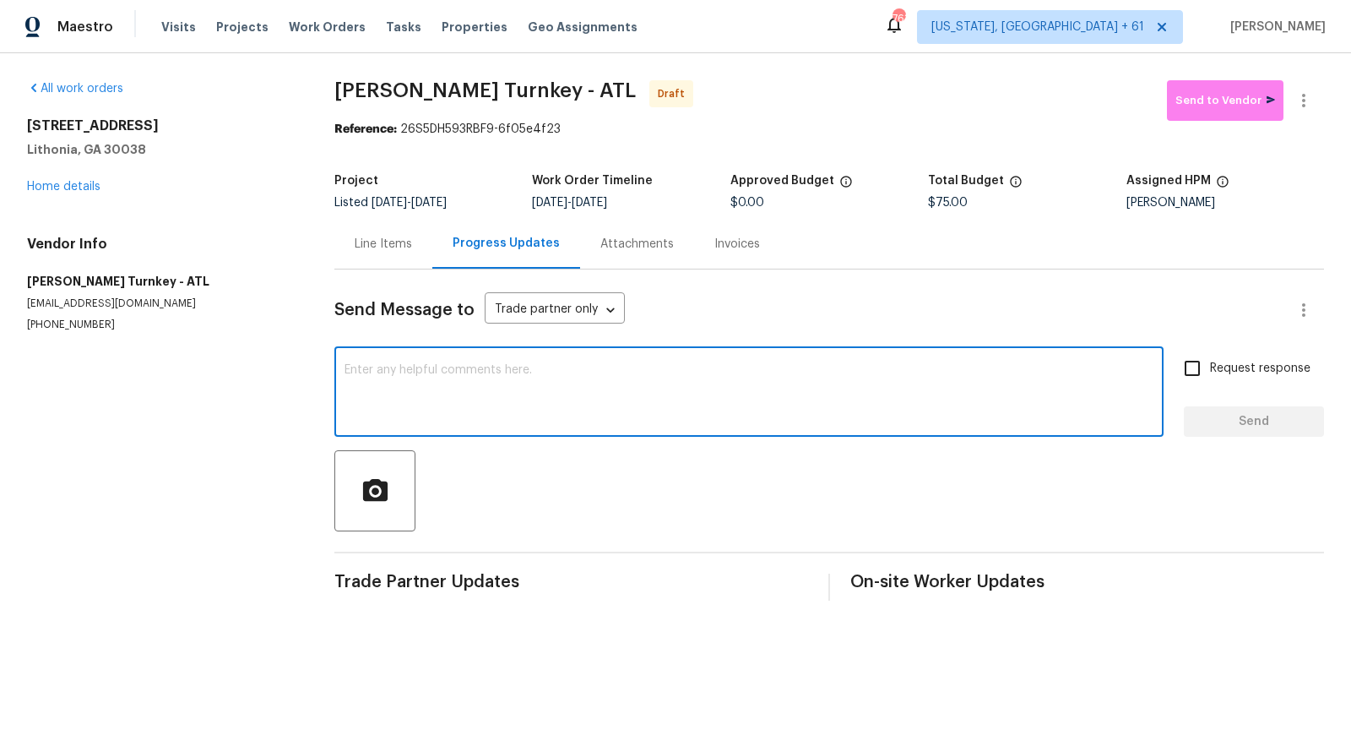
click at [502, 378] on textarea at bounding box center [749, 393] width 809 height 59
paste textarea "Hi, I'm Pranesh from Opendoor. Just wanted to check if you received the workord…"
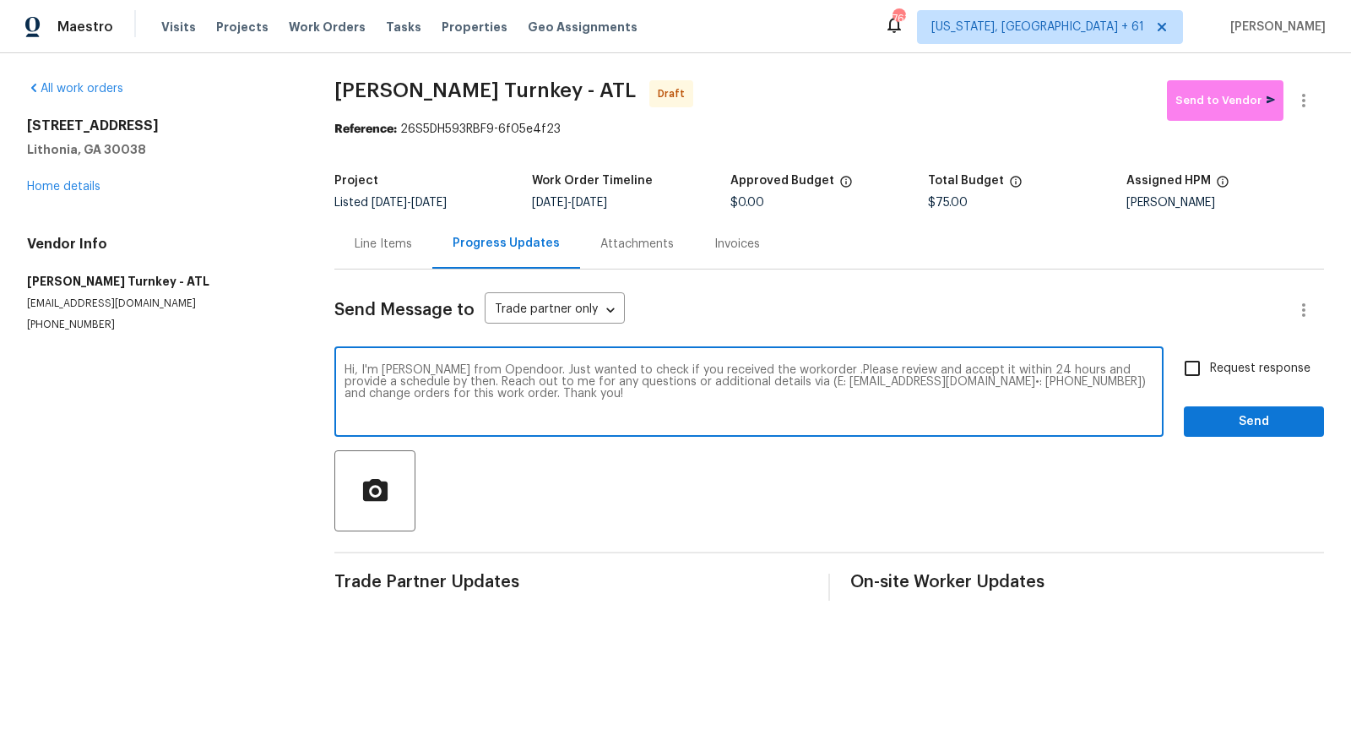
type textarea "Hi, I'm Pranesh from Opendoor. Just wanted to check if you received the workord…"
click at [1191, 374] on input "Request response" at bounding box center [1192, 367] width 35 height 35
checkbox input "true"
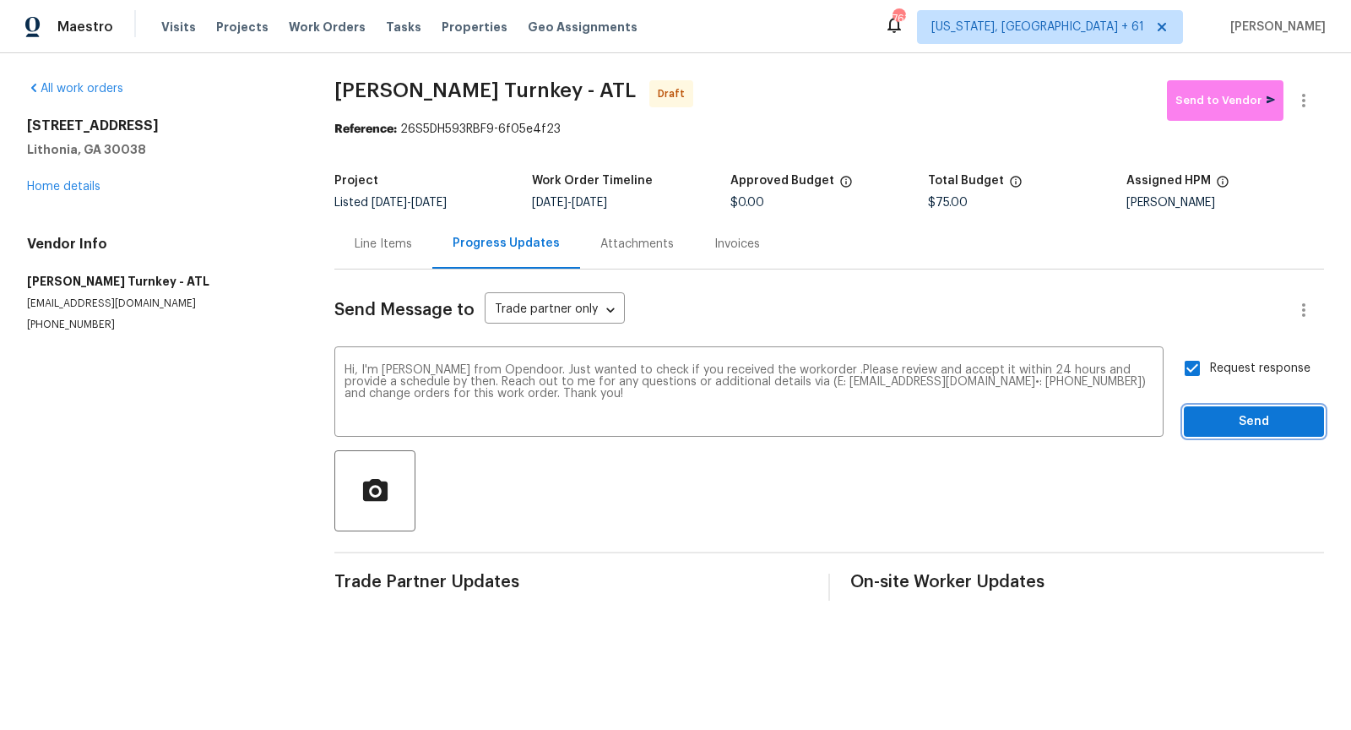
click at [1236, 427] on span "Send" at bounding box center [1253, 421] width 113 height 21
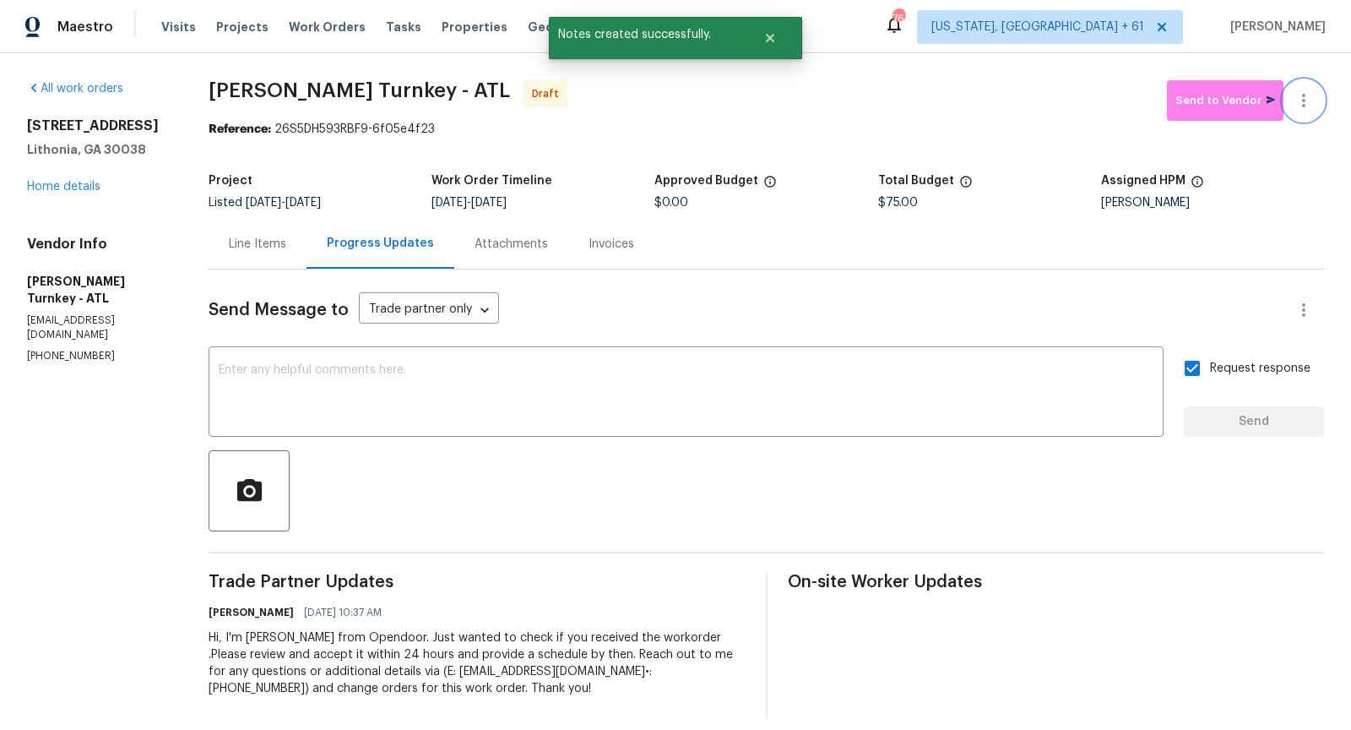
click at [1301, 100] on icon "button" at bounding box center [1304, 100] width 20 height 20
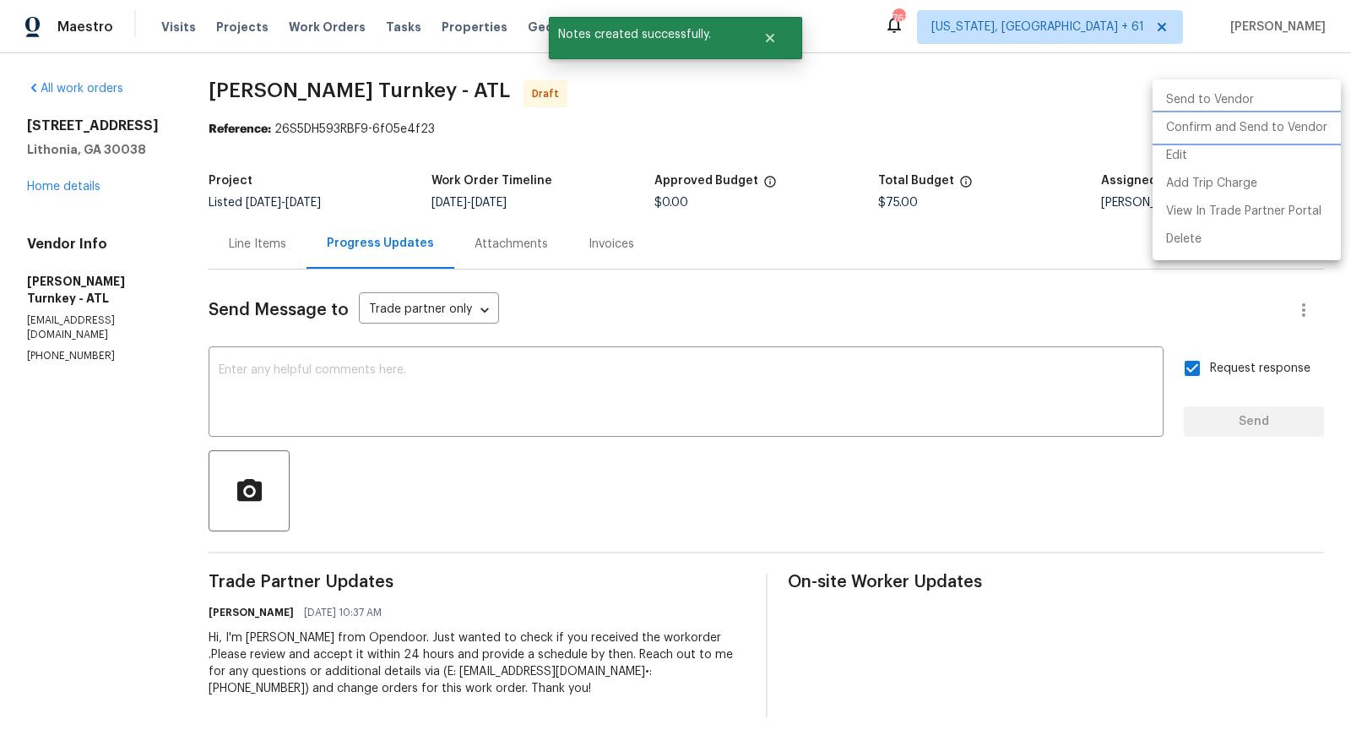
click at [1206, 124] on li "Confirm and Send to Vendor" at bounding box center [1247, 128] width 188 height 28
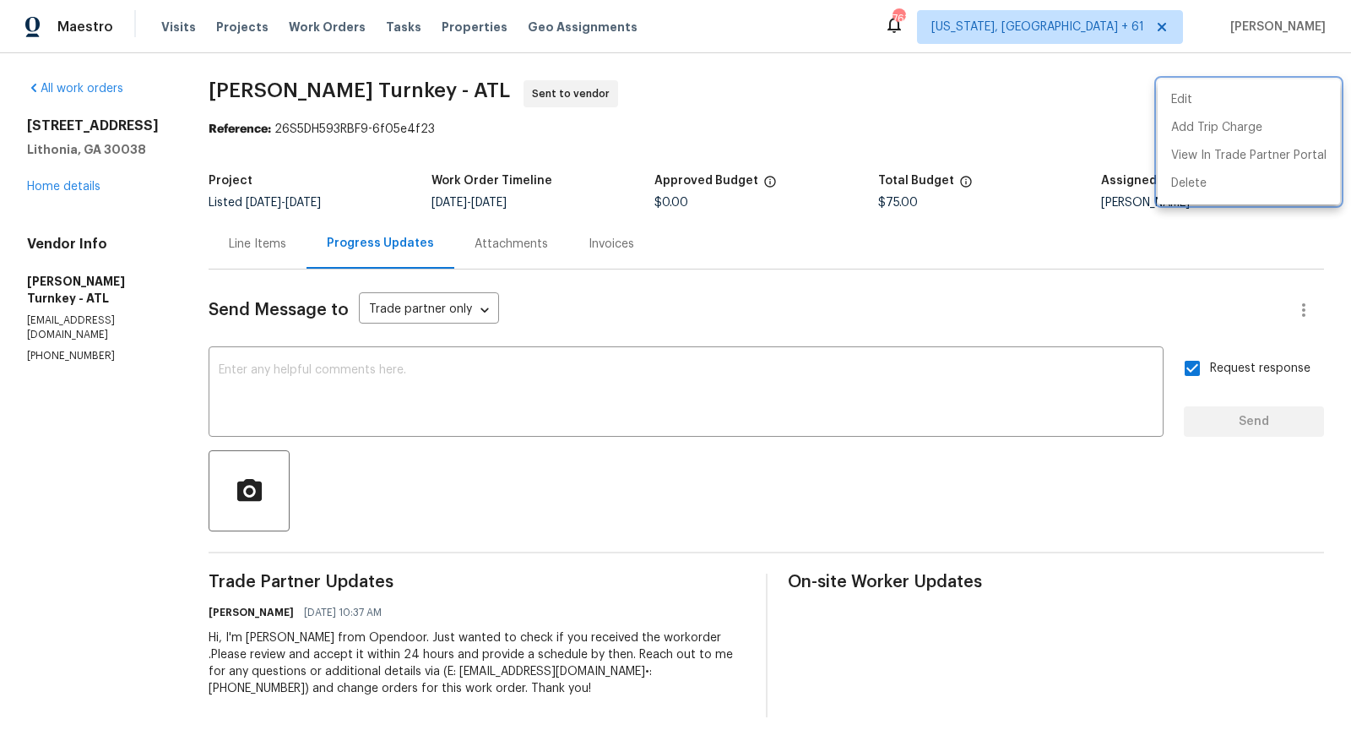
click at [63, 187] on div at bounding box center [675, 365] width 1351 height 730
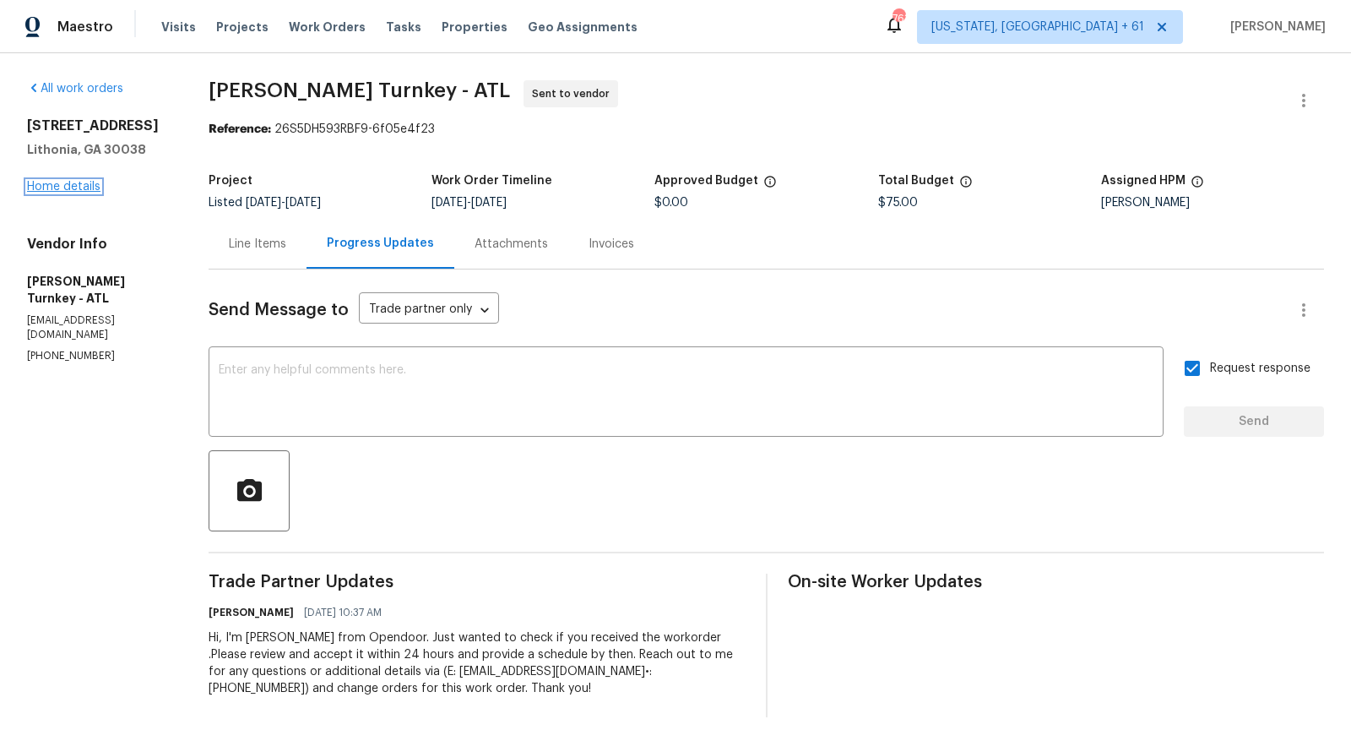
click at [50, 185] on link "Home details" at bounding box center [63, 187] width 73 height 12
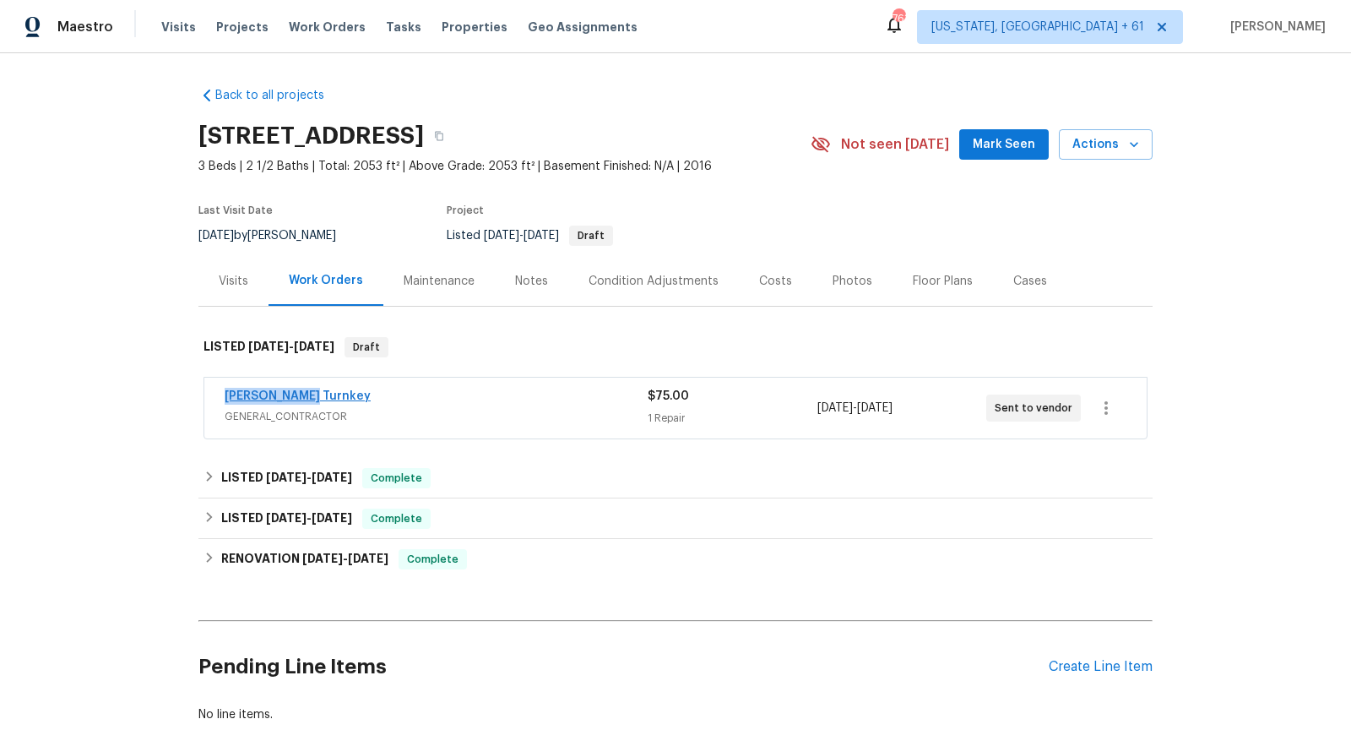
drag, startPoint x: 317, startPoint y: 395, endPoint x: 226, endPoint y: 398, distance: 90.4
click at [226, 398] on div "[PERSON_NAME] Turnkey" at bounding box center [436, 398] width 423 height 20
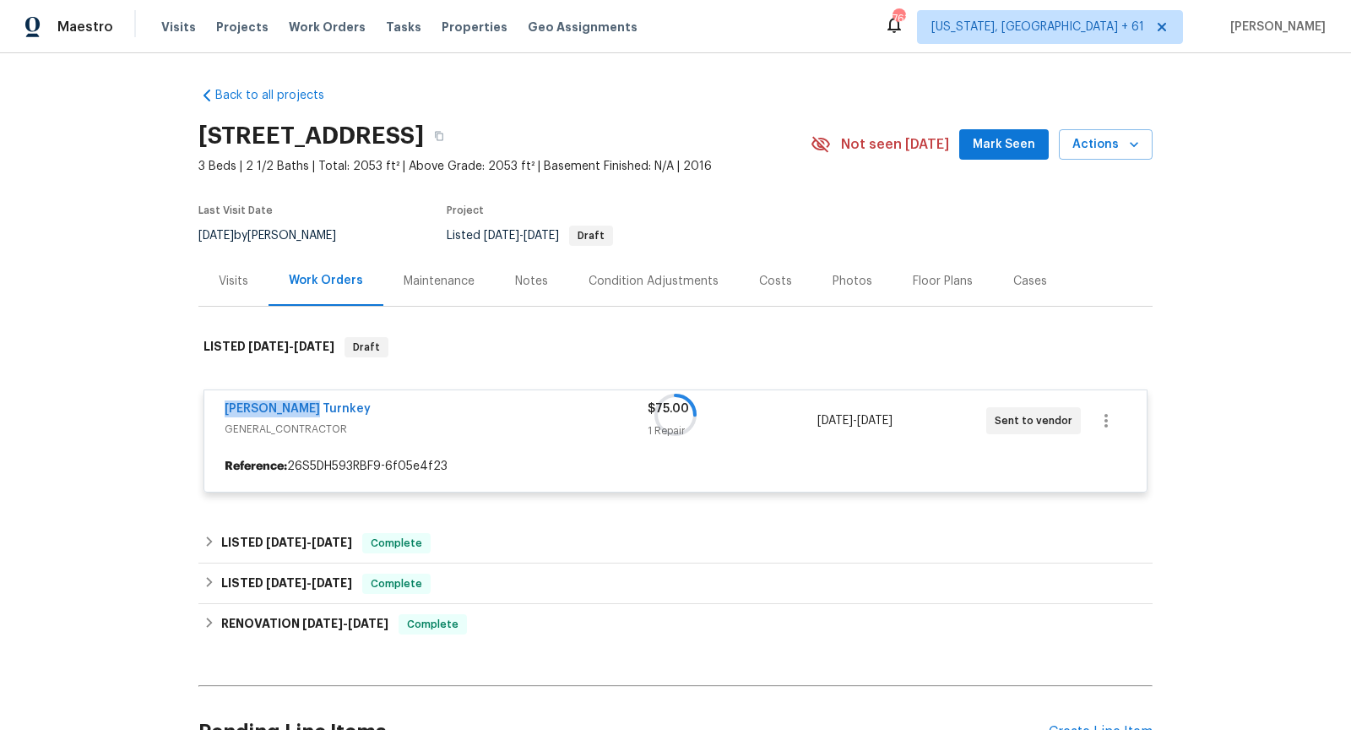
copy link "[PERSON_NAME] Turnkey"
